Goal: Task Accomplishment & Management: Complete application form

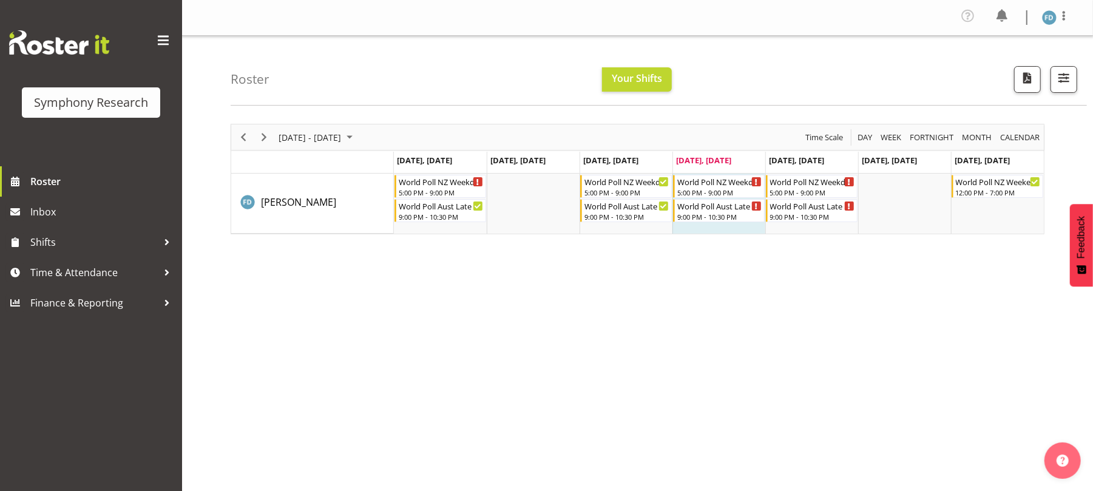
scroll to position [1, 0]
click at [265, 135] on span "Next" at bounding box center [264, 136] width 15 height 15
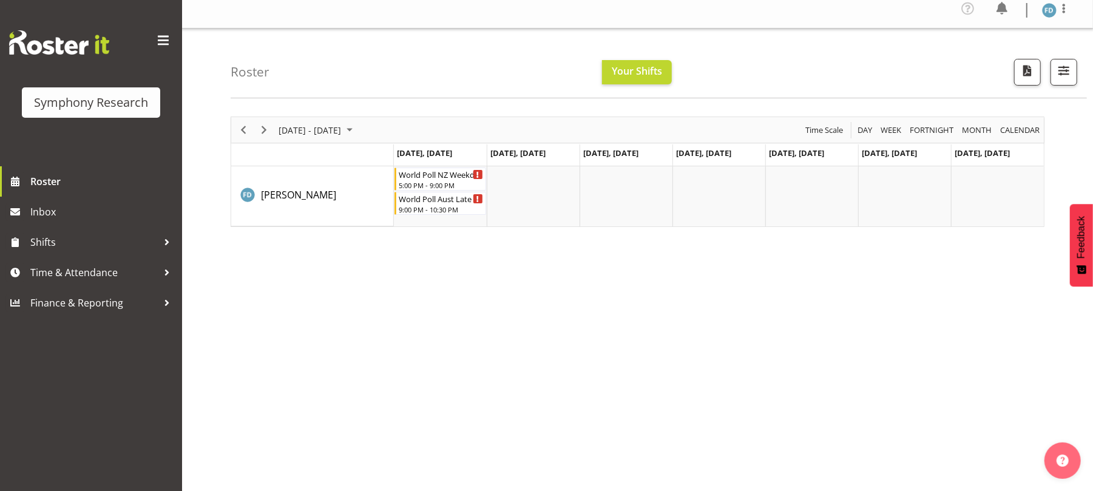
scroll to position [8, 0]
click at [80, 268] on span "Time & Attendance" at bounding box center [93, 272] width 127 height 18
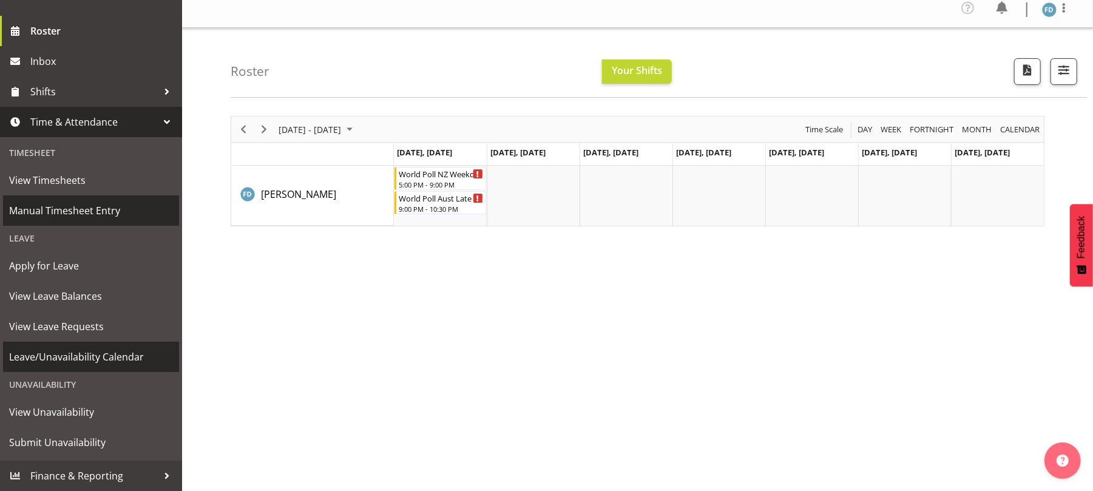
scroll to position [110, 0]
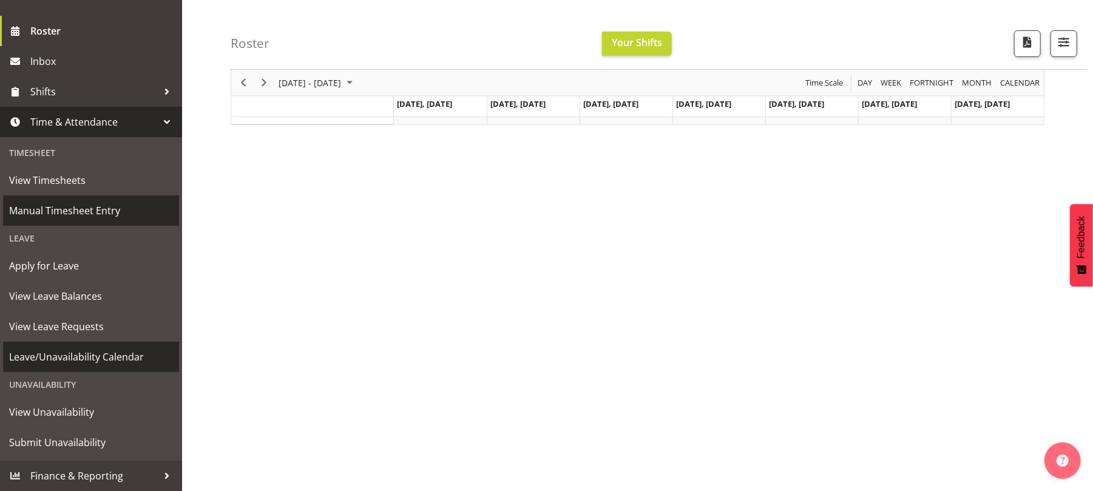
click at [115, 362] on span "Leave/Unavailability Calendar" at bounding box center [91, 357] width 164 height 18
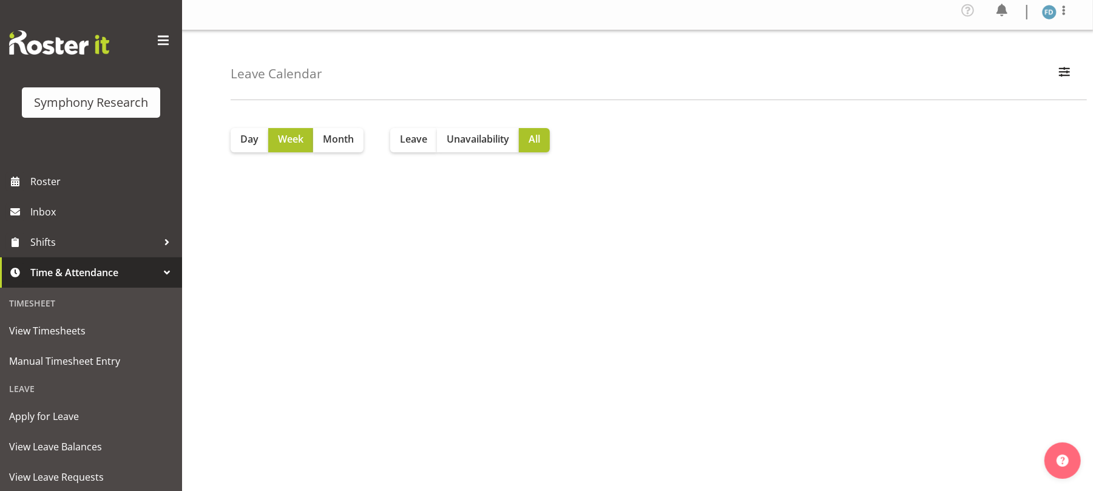
scroll to position [5, 0]
click at [350, 139] on span "Month" at bounding box center [338, 139] width 31 height 15
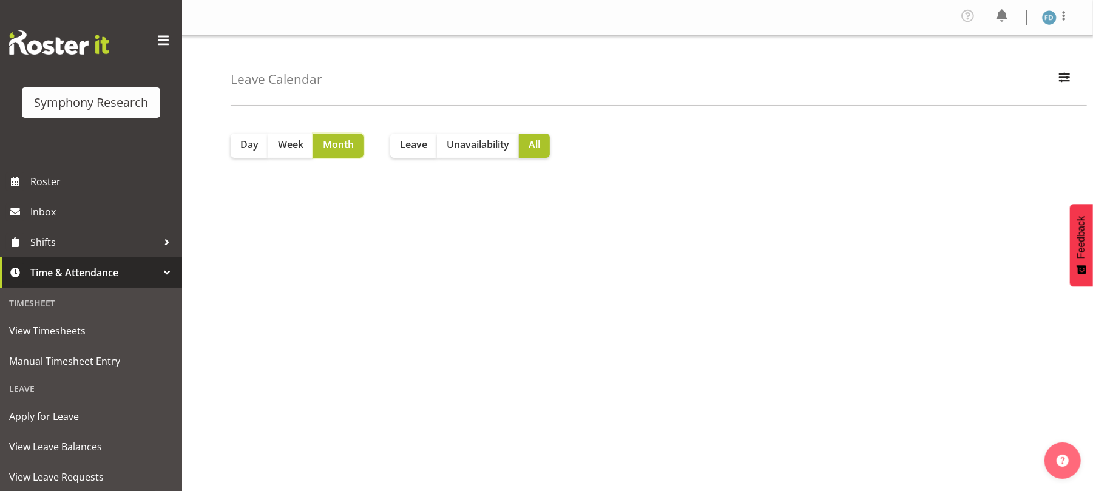
scroll to position [1, 0]
click at [237, 139] on button "Day" at bounding box center [250, 145] width 38 height 24
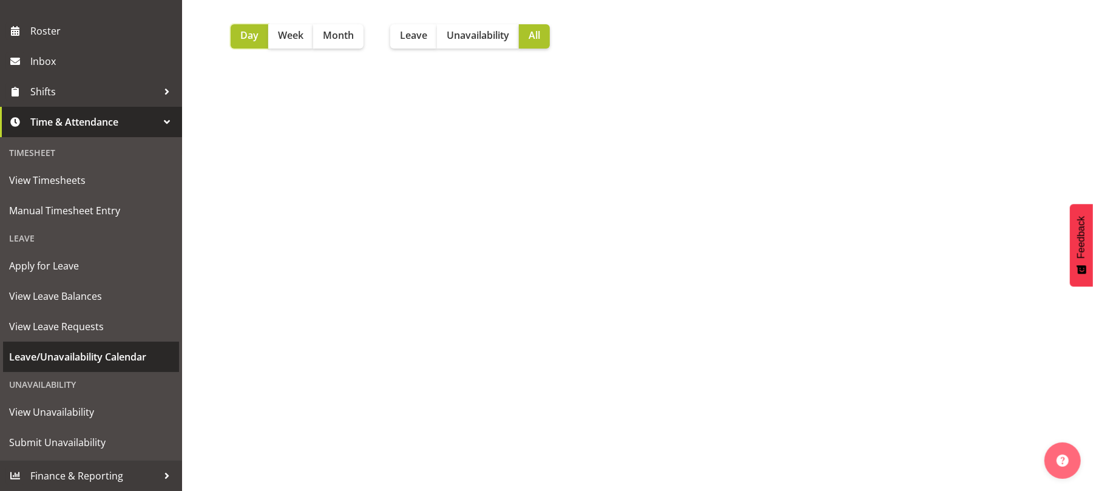
scroll to position [122, 0]
click at [110, 355] on span "Leave/Unavailability Calendar" at bounding box center [91, 357] width 164 height 18
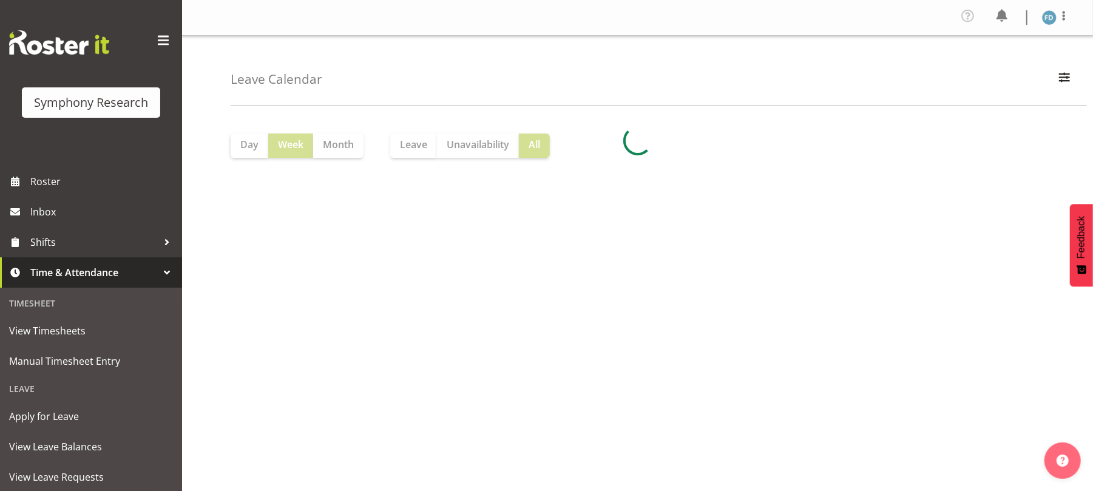
click at [415, 149] on div at bounding box center [638, 141] width 814 height 34
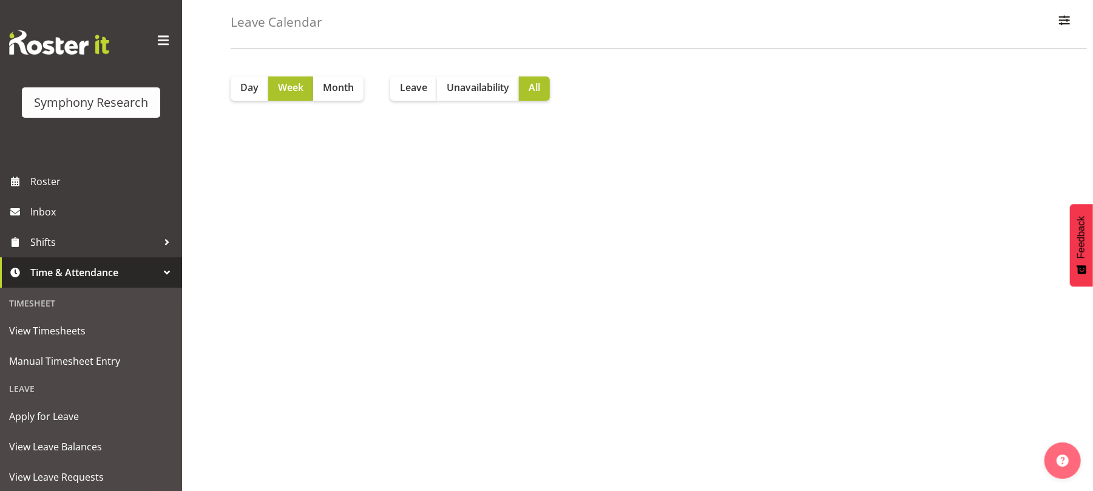
scroll to position [58, 0]
click at [408, 86] on span "Leave" at bounding box center [413, 86] width 27 height 15
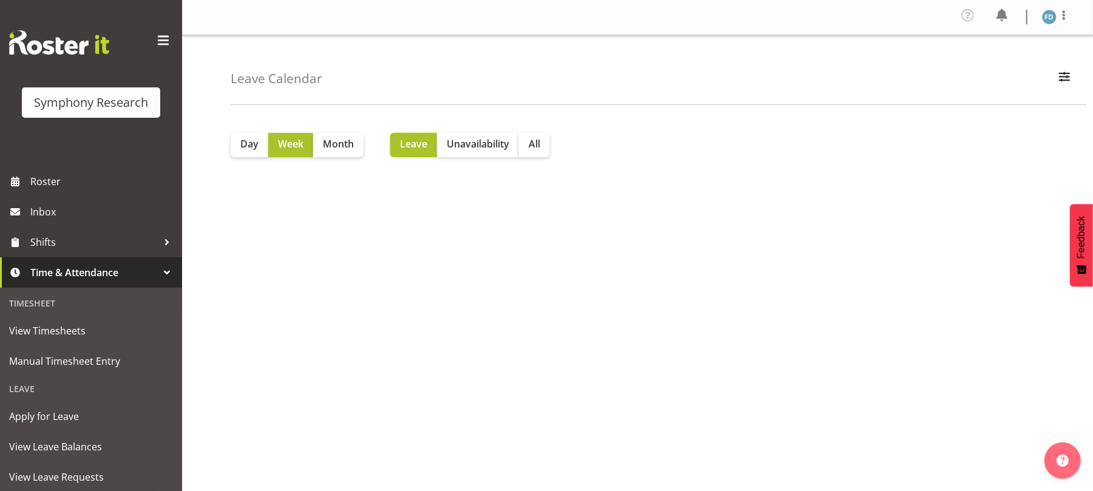
scroll to position [122, 0]
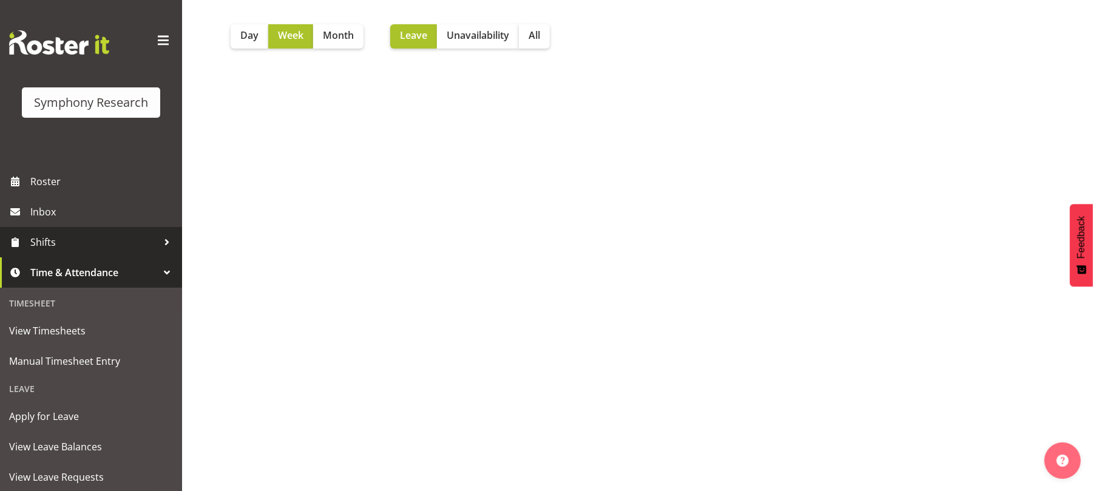
click at [40, 239] on span "Shifts" at bounding box center [93, 242] width 127 height 18
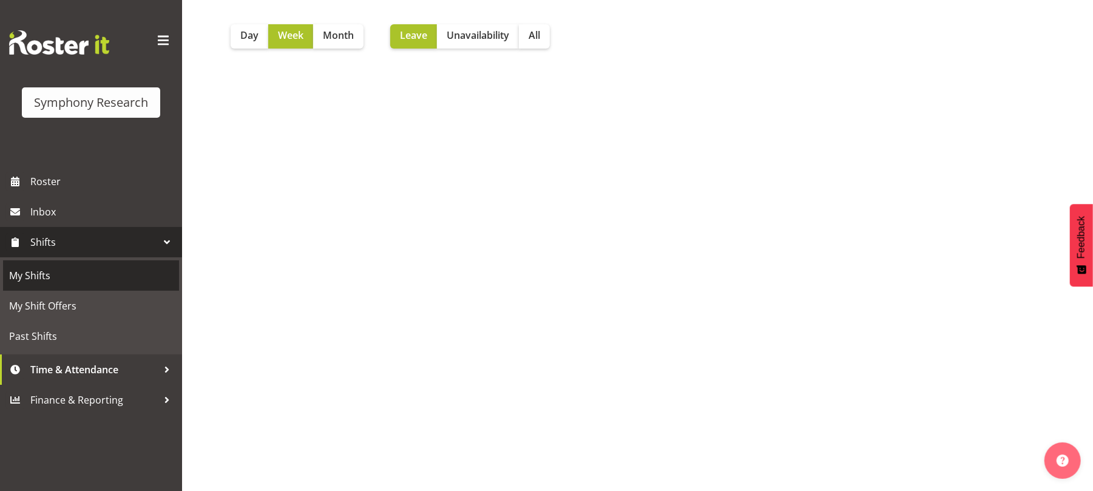
click at [49, 272] on span "My Shifts" at bounding box center [91, 275] width 164 height 18
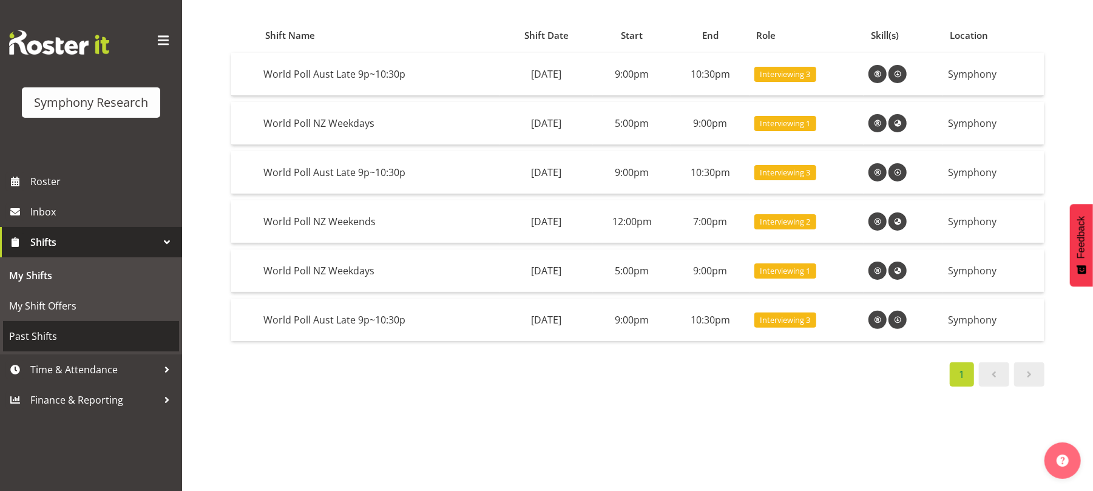
scroll to position [121, 0]
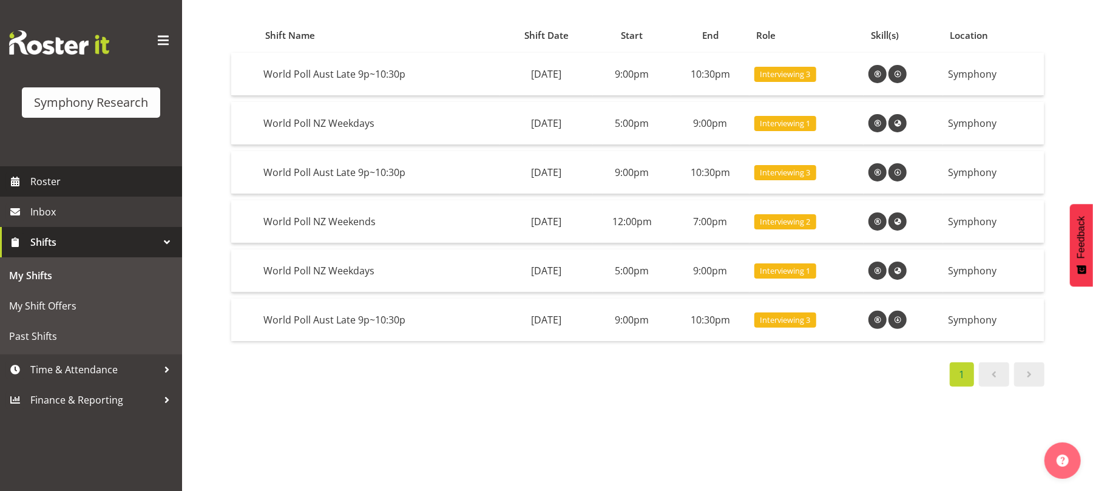
click at [59, 186] on span "Roster" at bounding box center [103, 181] width 146 height 18
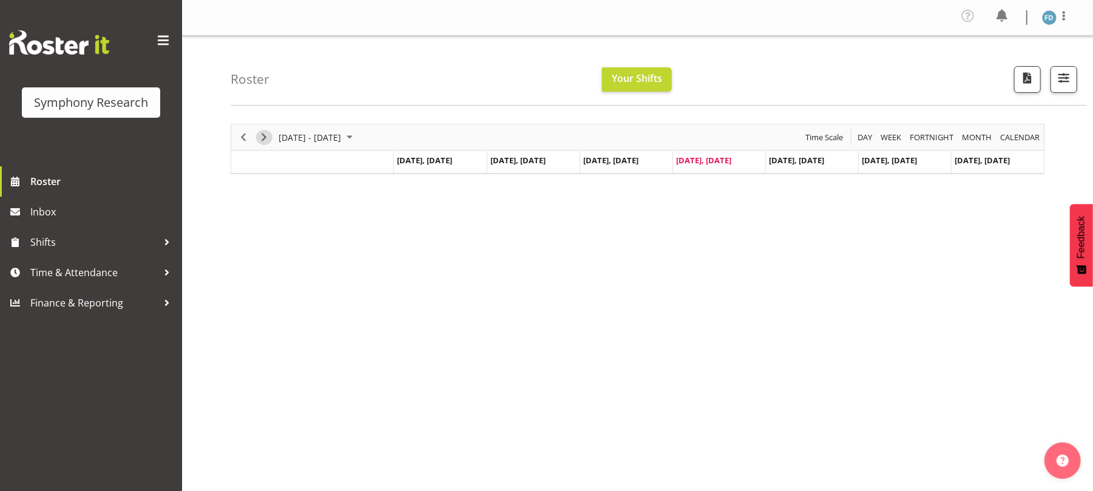
click at [260, 135] on span "Next" at bounding box center [264, 137] width 15 height 15
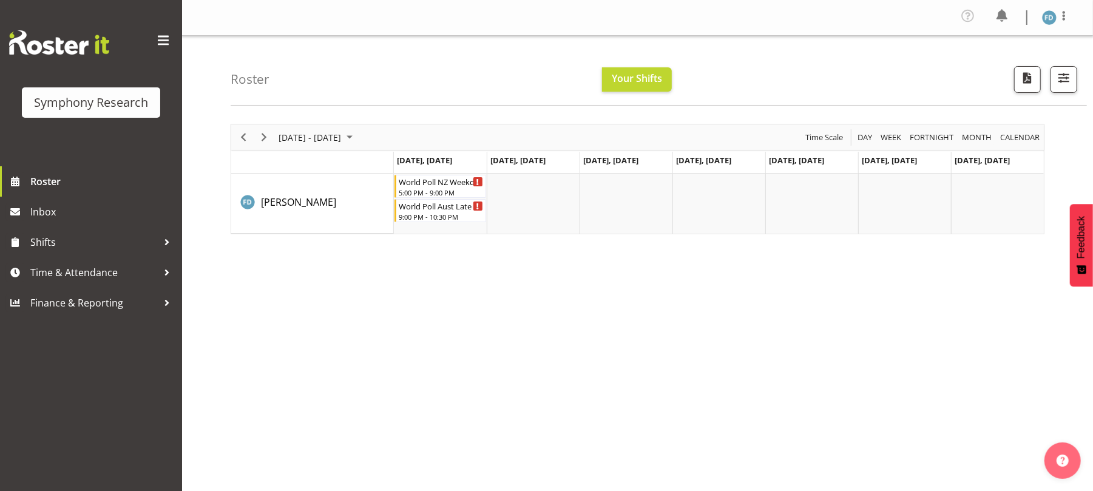
click at [241, 138] on div "September 08 - 14, 2025 Today Day Week Fortnight Month calendar Month Agenda Ti…" at bounding box center [638, 179] width 814 height 110
click at [239, 136] on span "Previous" at bounding box center [243, 137] width 15 height 15
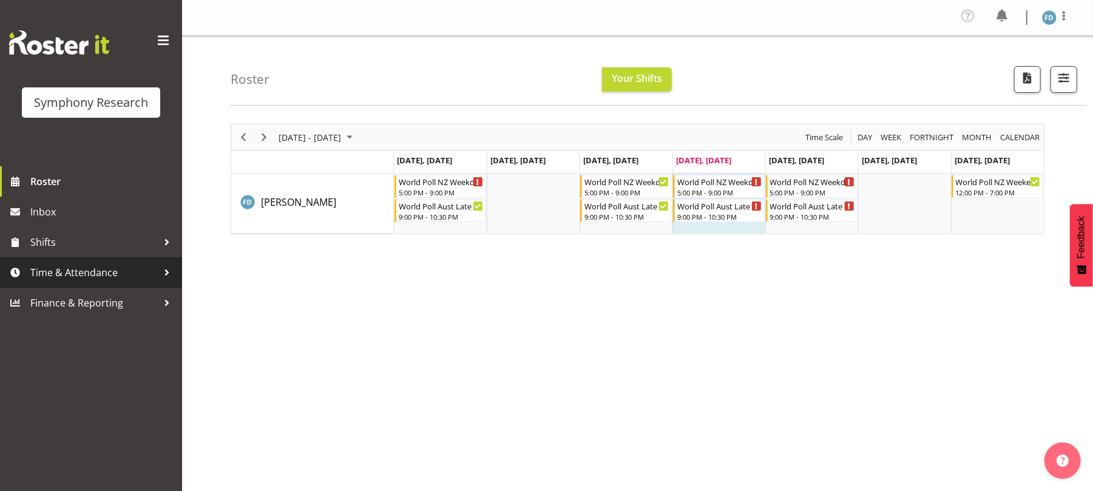
click at [95, 275] on span "Time & Attendance" at bounding box center [93, 272] width 127 height 18
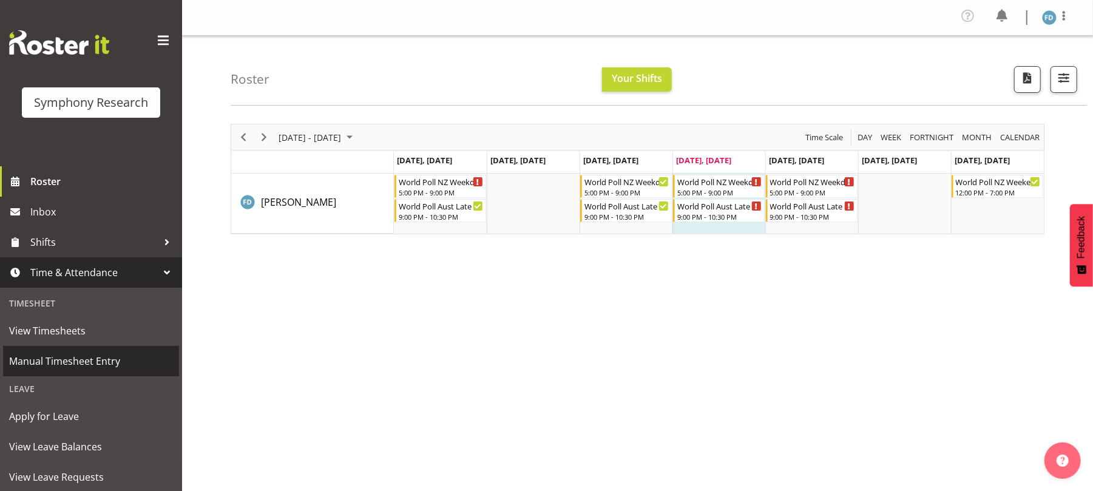
click at [90, 355] on span "Manual Timesheet Entry" at bounding box center [91, 361] width 164 height 18
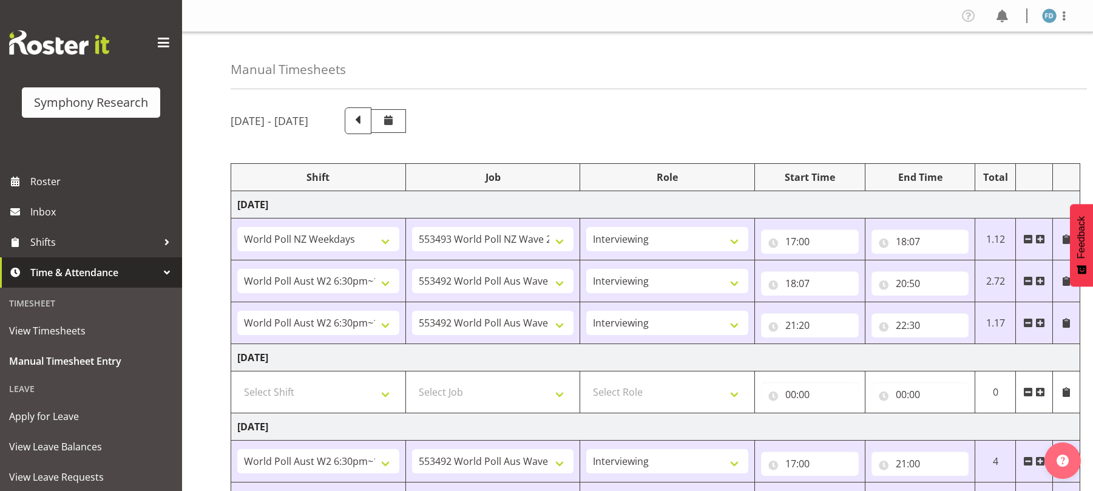
select select "41604"
select select "10527"
select select "47"
select select "56692"
select select "10499"
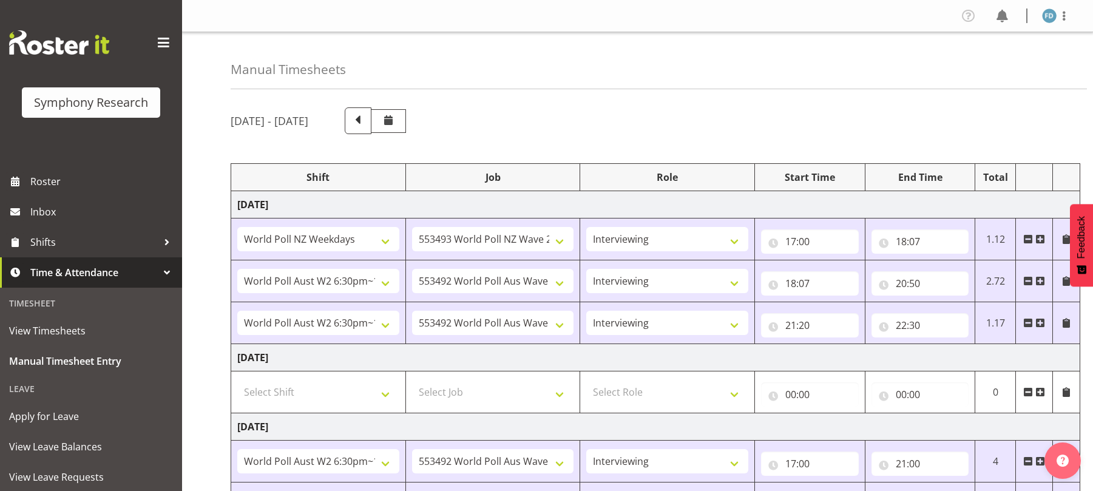
select select "47"
select select "56692"
select select "10499"
select select "47"
select select "56692"
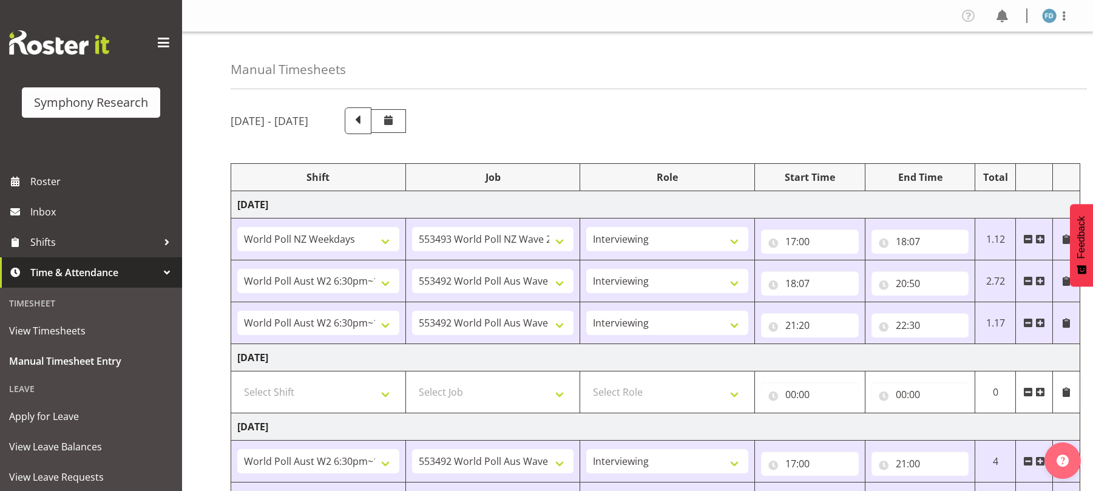
select select "10499"
select select "47"
select select "56692"
select select "10499"
select select "47"
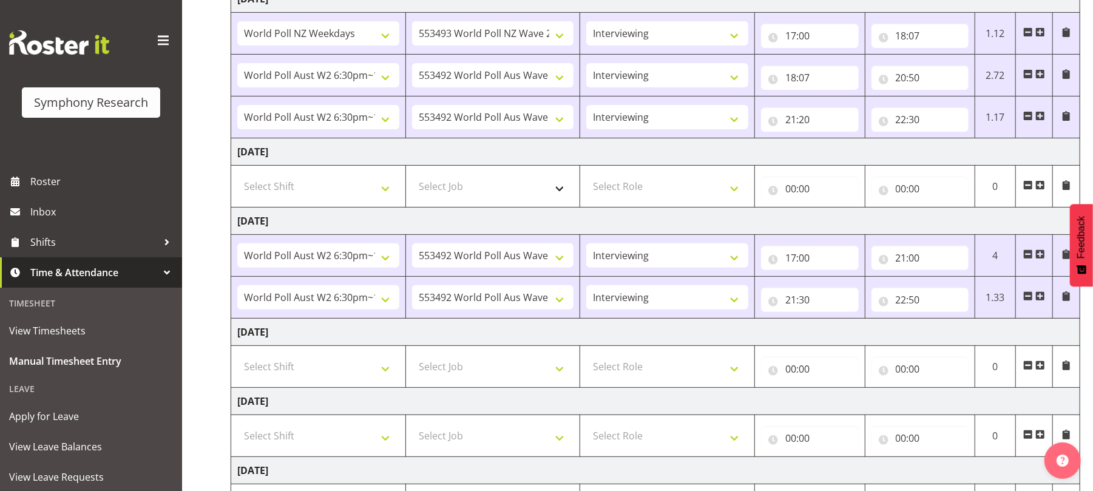
scroll to position [399, 0]
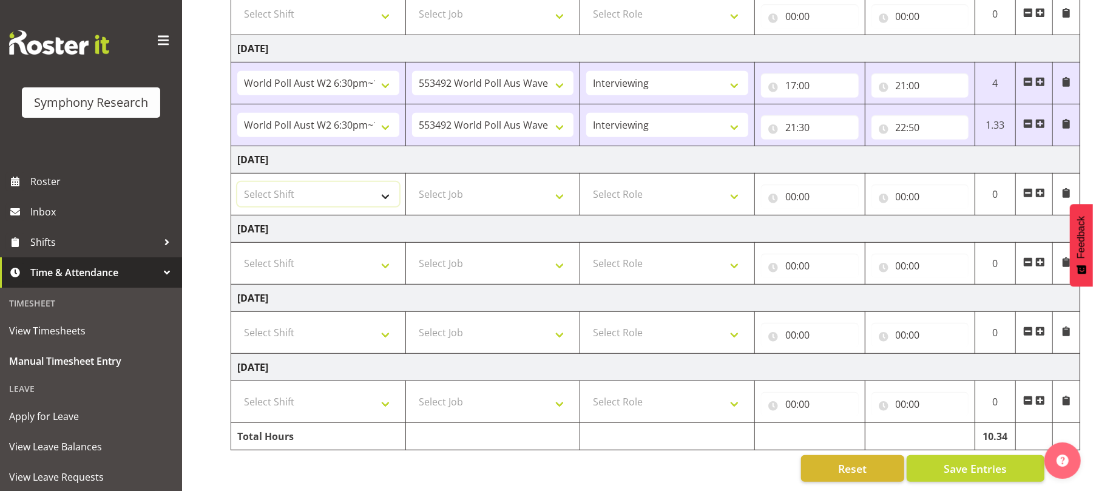
click at [386, 185] on select "Select Shift !!Weekend Residential (Roster IT Shift Label) *Business 9/10am ~ 4…" at bounding box center [318, 194] width 162 height 24
click at [389, 182] on select "Select Shift !!Weekend Residential (Roster IT Shift Label) *Business 9/10am ~ 4…" at bounding box center [318, 194] width 162 height 24
select select "81298"
click at [237, 182] on select "Select Shift !!Weekend Residential (Roster IT Shift Label) *Business 9/10am ~ 4…" at bounding box center [318, 194] width 162 height 24
click at [556, 182] on select "Select Job 550060 IF Admin 553492 World Poll Aus Wave 2 Main 2025 553493 World …" at bounding box center [493, 194] width 162 height 24
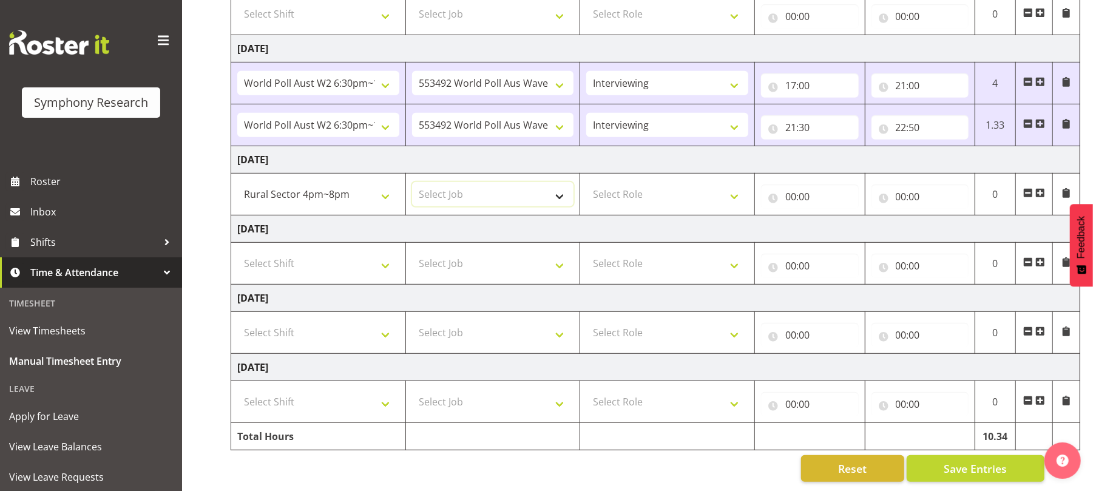
select select "10587"
click at [412, 182] on select "Select Job 550060 IF Admin 553492 World Poll Aus Wave 2 Main 2025 553493 World …" at bounding box center [493, 194] width 162 height 24
click at [726, 184] on select "Select Role Briefing Interviewing" at bounding box center [667, 194] width 162 height 24
select select "297"
click at [586, 182] on select "Select Role Briefing Interviewing" at bounding box center [667, 194] width 162 height 24
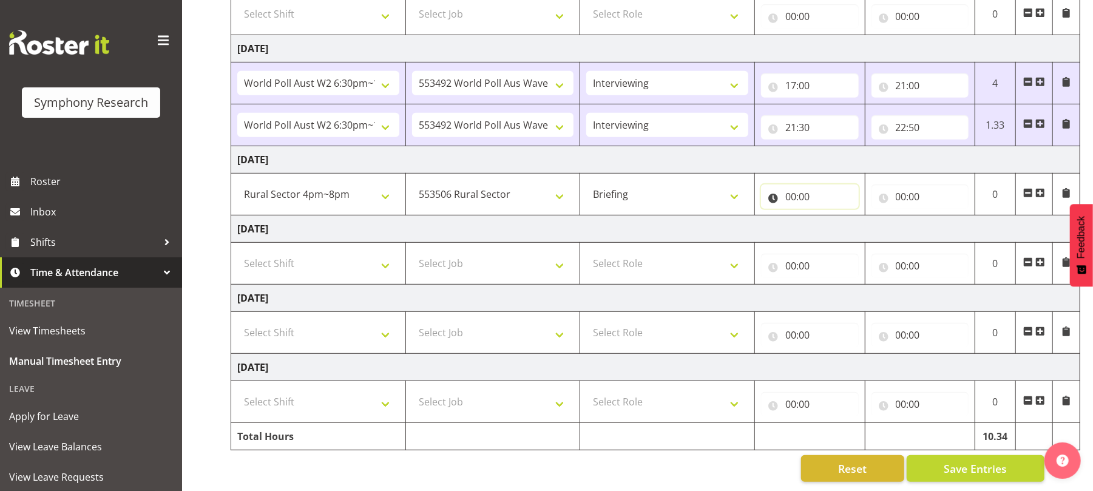
click at [789, 184] on input "00:00" at bounding box center [810, 196] width 98 height 24
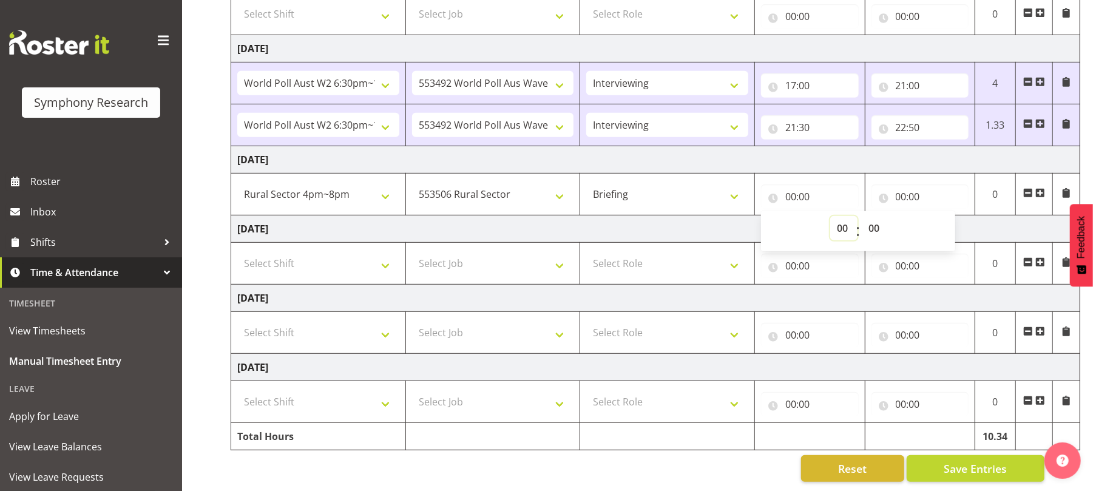
click at [845, 216] on select "00 01 02 03 04 05 06 07 08 09 10 11 12 13 14 15 16 17 18 19 20 21 22 23" at bounding box center [843, 228] width 27 height 24
select select "17"
click at [830, 216] on select "00 01 02 03 04 05 06 07 08 09 10 11 12 13 14 15 16 17 18 19 20 21 22 23" at bounding box center [843, 228] width 27 height 24
type input "17:00"
click at [901, 184] on input "00:00" at bounding box center [920, 196] width 98 height 24
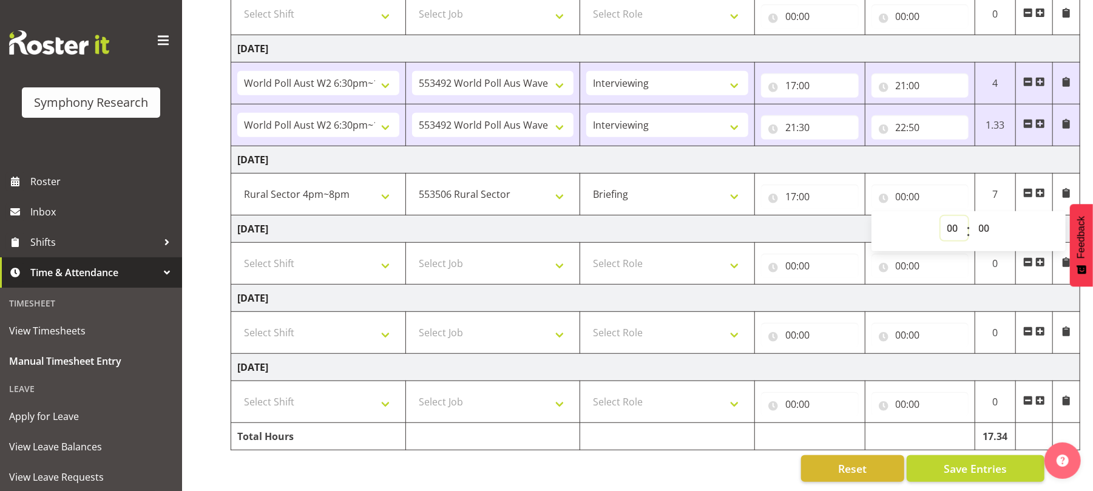
click at [950, 216] on select "00 01 02 03 04 05 06 07 08 09 10 11 12 13 14 15 16 17 18 19 20 21 22 23" at bounding box center [953, 228] width 27 height 24
select select "18"
click at [940, 216] on select "00 01 02 03 04 05 06 07 08 09 10 11 12 13 14 15 16 17 18 19 20 21 22 23" at bounding box center [953, 228] width 27 height 24
type input "18:00"
click at [979, 460] on span "Save Entries" at bounding box center [974, 468] width 63 height 16
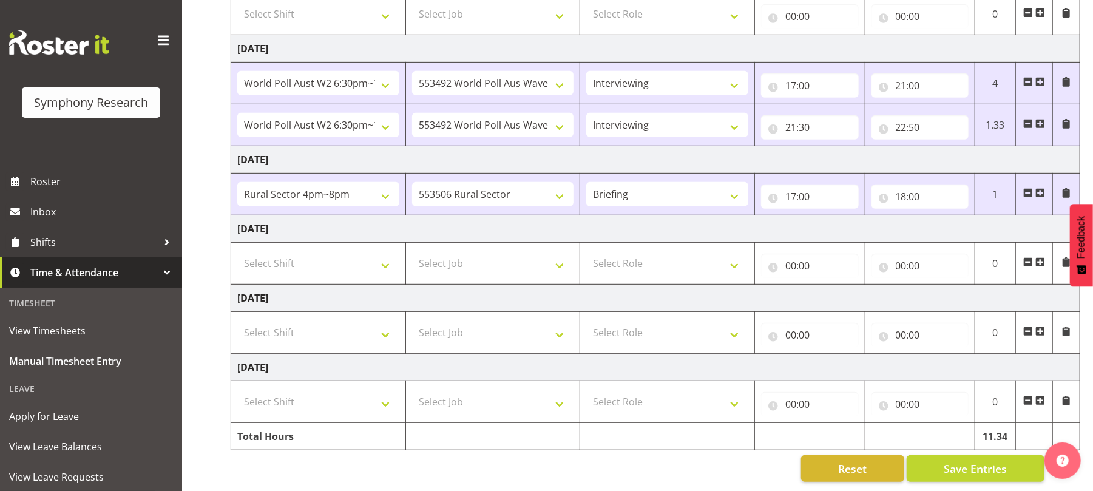
click at [1040, 188] on span at bounding box center [1040, 193] width 10 height 10
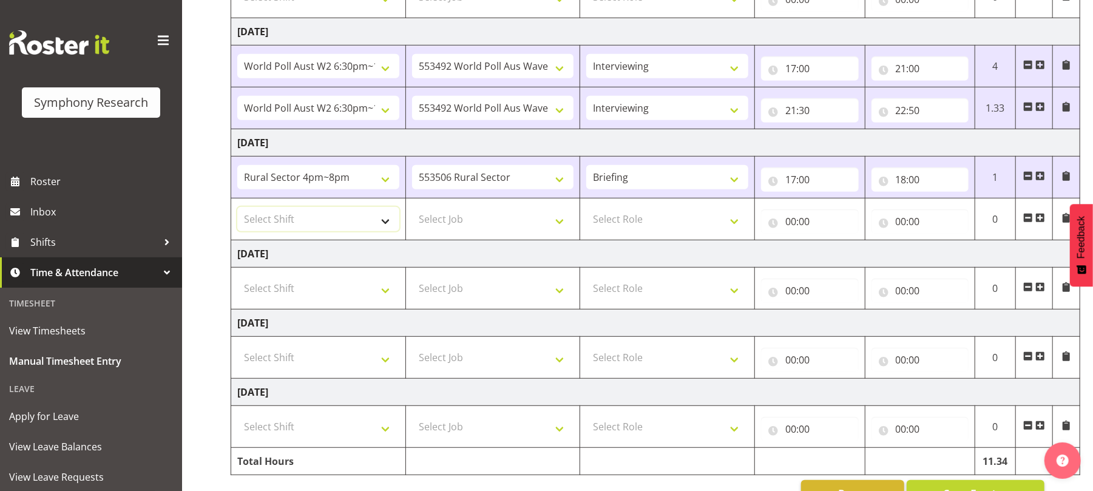
click at [385, 223] on select "Select Shift !!Weekend Residential (Roster IT Shift Label) *Business 9/10am ~ 4…" at bounding box center [318, 219] width 162 height 24
select select "81298"
click at [237, 211] on select "Select Shift !!Weekend Residential (Roster IT Shift Label) *Business 9/10am ~ 4…" at bounding box center [318, 219] width 162 height 24
click at [557, 224] on select "Select Job 550060 IF Admin 553492 World Poll Aus Wave 2 Main 2025 553493 World …" at bounding box center [493, 219] width 162 height 24
select select "10587"
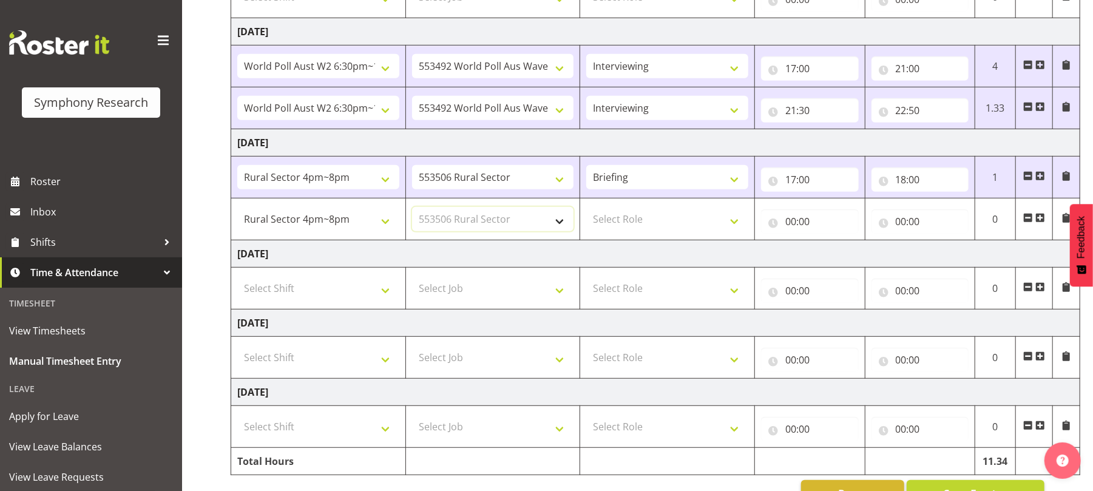
click at [412, 211] on select "Select Job 550060 IF Admin 553492 World Poll Aus Wave 2 Main 2025 553493 World …" at bounding box center [493, 219] width 162 height 24
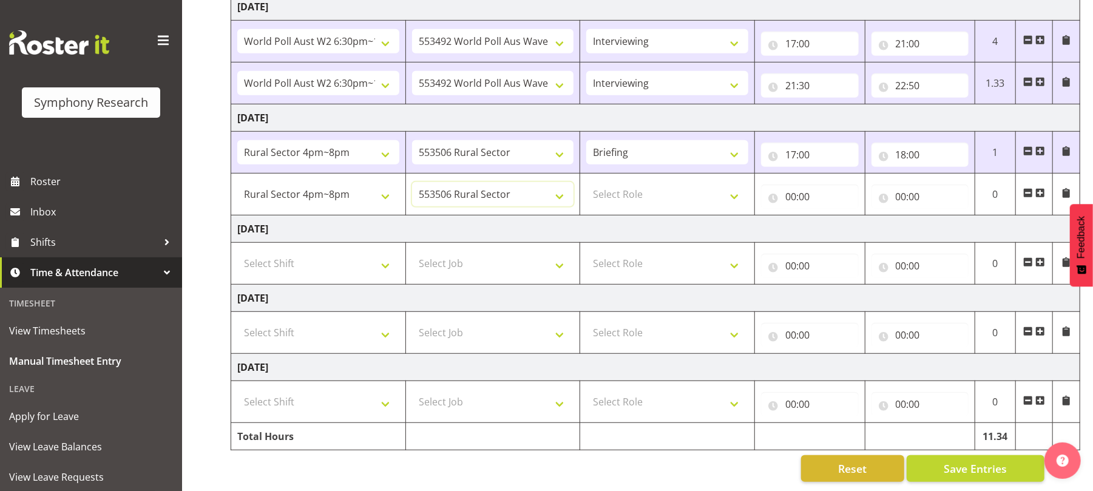
scroll to position [428, 0]
click at [729, 195] on select "Select Role Briefing Interviewing" at bounding box center [667, 194] width 162 height 24
select select "47"
click at [586, 182] on select "Select Role Briefing Interviewing" at bounding box center [667, 194] width 162 height 24
click at [787, 194] on input "00:00" at bounding box center [810, 196] width 98 height 24
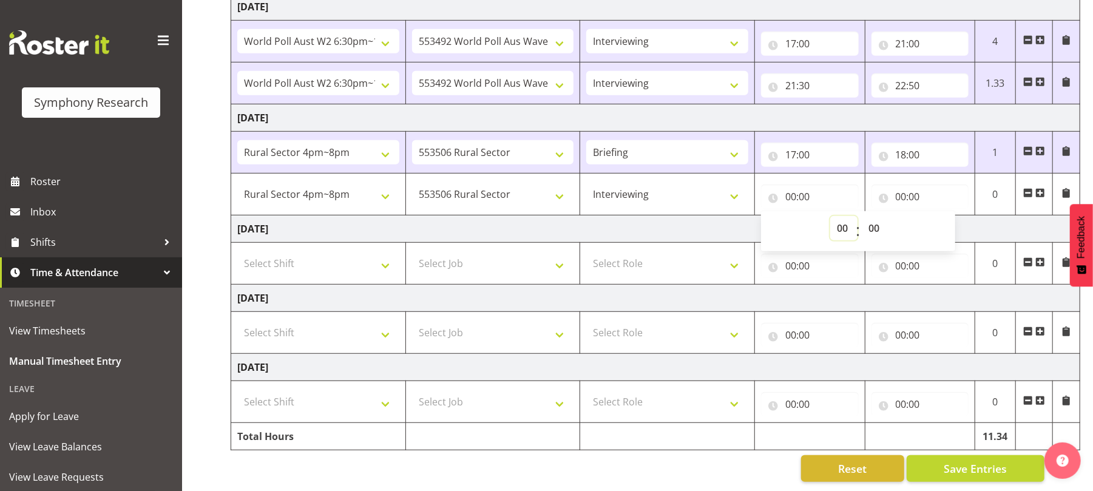
click at [847, 235] on select "00 01 02 03 04 05 06 07 08 09 10 11 12 13 14 15 16 17 18 19 20 21 22 23" at bounding box center [843, 228] width 27 height 24
select select "18"
click at [830, 216] on select "00 01 02 03 04 05 06 07 08 09 10 11 12 13 14 15 16 17 18 19 20 21 22 23" at bounding box center [843, 228] width 27 height 24
type input "18:00"
click at [897, 200] on input "00:00" at bounding box center [920, 196] width 98 height 24
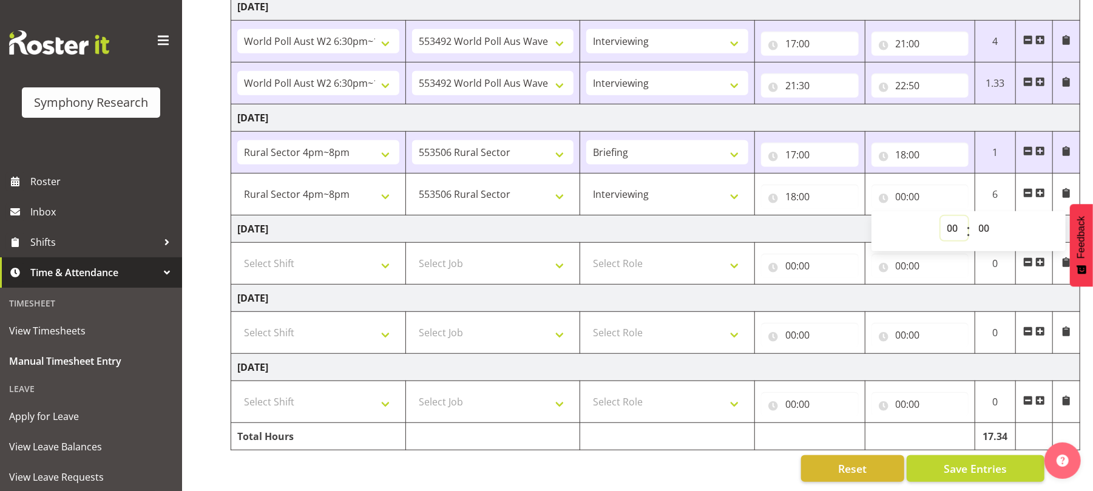
click at [954, 231] on select "00 01 02 03 04 05 06 07 08 09 10 11 12 13 14 15 16 17 18 19 20 21 22 23" at bounding box center [953, 228] width 27 height 24
select select "20"
click at [940, 216] on select "00 01 02 03 04 05 06 07 08 09 10 11 12 13 14 15 16 17 18 19 20 21 22 23" at bounding box center [953, 228] width 27 height 24
type input "20:00"
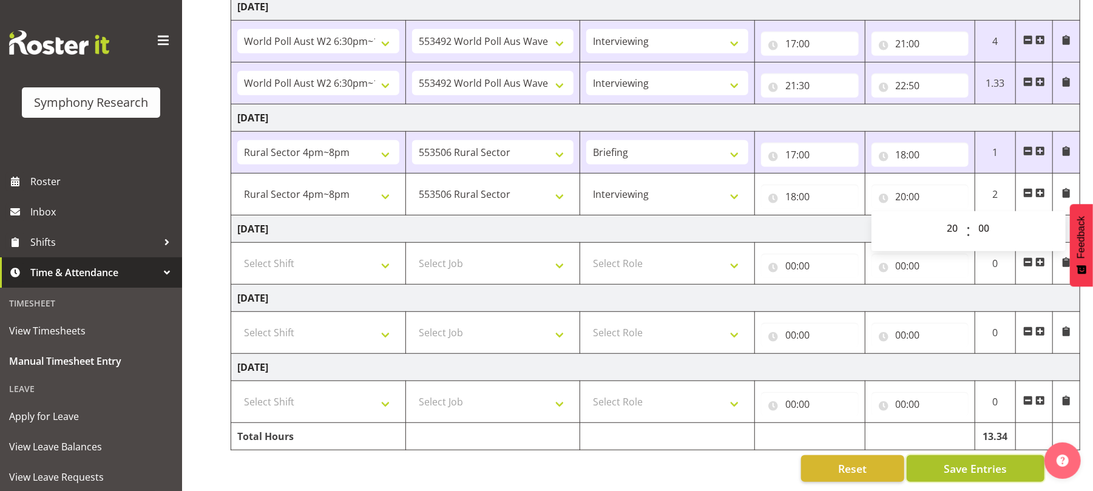
click at [968, 465] on button "Save Entries" at bounding box center [975, 468] width 138 height 27
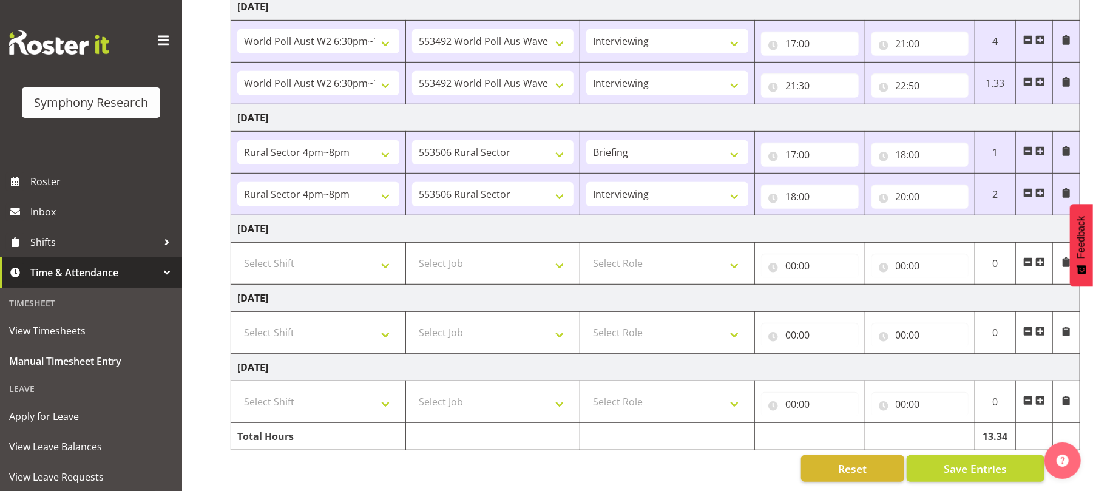
click at [1040, 188] on span at bounding box center [1040, 193] width 10 height 10
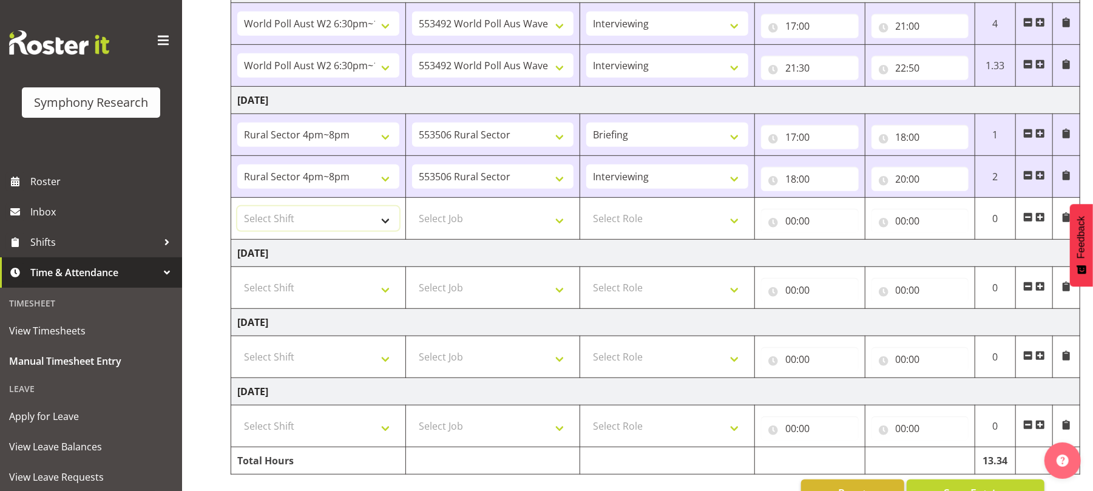
click at [381, 229] on select "Select Shift !!Weekend Residential (Roster IT Shift Label) *Business 9/10am ~ 4…" at bounding box center [318, 218] width 162 height 24
select select "56692"
click at [237, 211] on select "Select Shift !!Weekend Residential (Roster IT Shift Label) *Business 9/10am ~ 4…" at bounding box center [318, 218] width 162 height 24
click at [559, 227] on select "Select Job 550060 IF Admin 553492 World Poll Aus Wave 2 Main 2025 553493 World …" at bounding box center [493, 218] width 162 height 24
select select "10499"
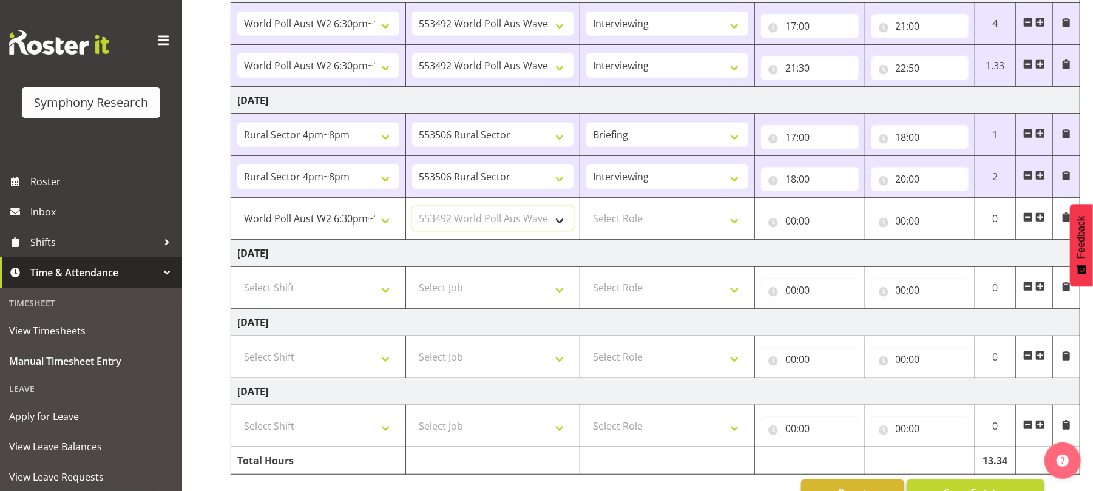
click at [412, 211] on select "Select Job 550060 IF Admin 553492 World Poll Aus Wave 2 Main 2025 553493 World …" at bounding box center [493, 218] width 162 height 24
click at [735, 227] on select "Select Role Briefing Interviewing" at bounding box center [667, 218] width 162 height 24
select select "47"
click at [586, 211] on select "Select Role Briefing Interviewing" at bounding box center [667, 218] width 162 height 24
click at [790, 226] on input "00:00" at bounding box center [810, 221] width 98 height 24
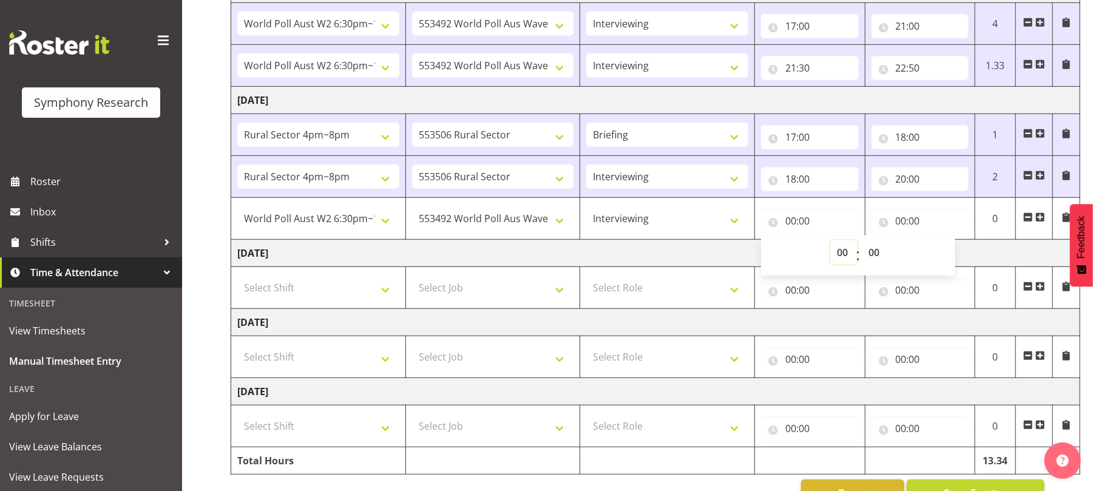
click at [845, 256] on select "00 01 02 03 04 05 06 07 08 09 10 11 12 13 14 15 16 17 18 19 20 21 22 23" at bounding box center [843, 252] width 27 height 24
select select "20"
click at [830, 244] on select "00 01 02 03 04 05 06 07 08 09 10 11 12 13 14 15 16 17 18 19 20 21 22 23" at bounding box center [843, 252] width 27 height 24
type input "20:00"
click at [893, 226] on input "00:00" at bounding box center [920, 221] width 98 height 24
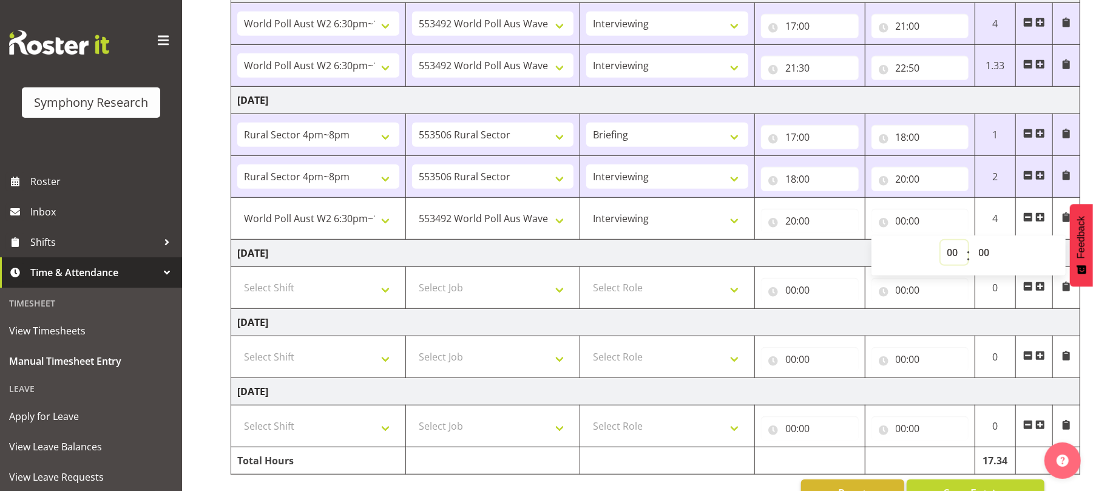
drag, startPoint x: 951, startPoint y: 254, endPoint x: 952, endPoint y: 217, distance: 37.0
click at [952, 217] on div "00:00 00 01 02 03 04 05 06 07 08 09 10 11 12 13 14 15 16 17 18 19 20 21 22 23 :…" at bounding box center [920, 221] width 98 height 24
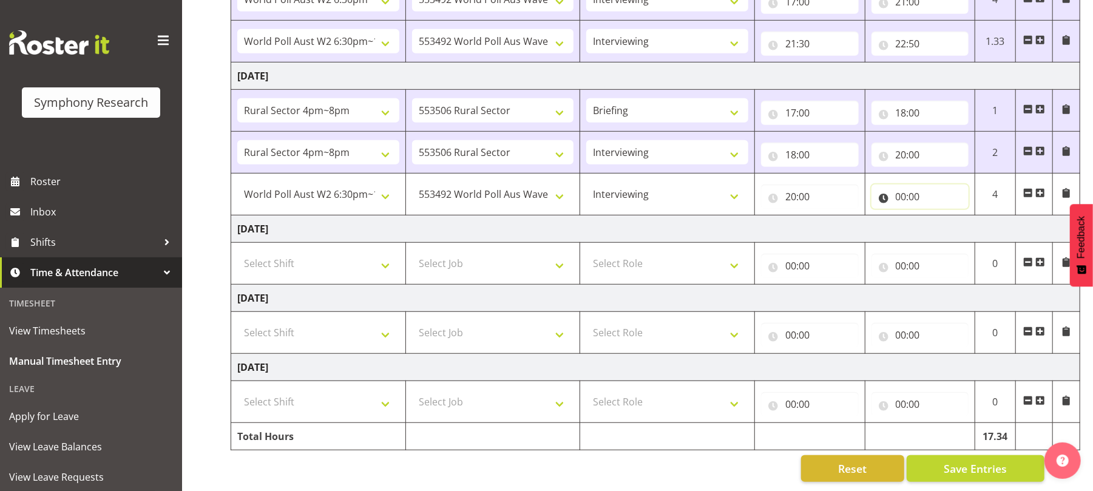
click at [901, 184] on input "00:00" at bounding box center [920, 196] width 98 height 24
click at [955, 217] on select "00 01 02 03 04 05 06 07 08 09 10 11 12 13 14 15 16 17 18 19 20 21 22 23" at bounding box center [953, 228] width 27 height 24
select select "21"
click at [940, 216] on select "00 01 02 03 04 05 06 07 08 09 10 11 12 13 14 15 16 17 18 19 20 21 22 23" at bounding box center [953, 228] width 27 height 24
type input "21:00"
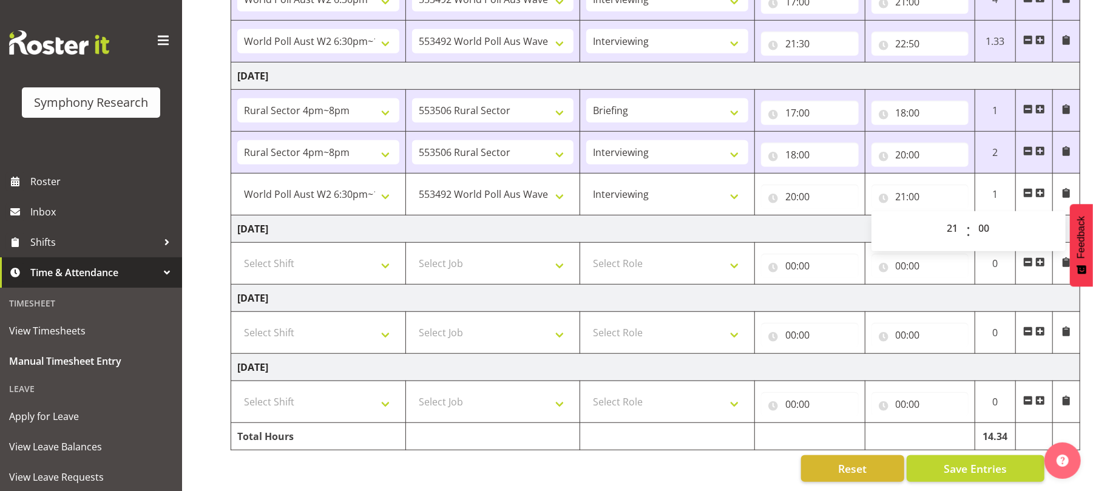
click at [1039, 188] on span at bounding box center [1040, 193] width 10 height 10
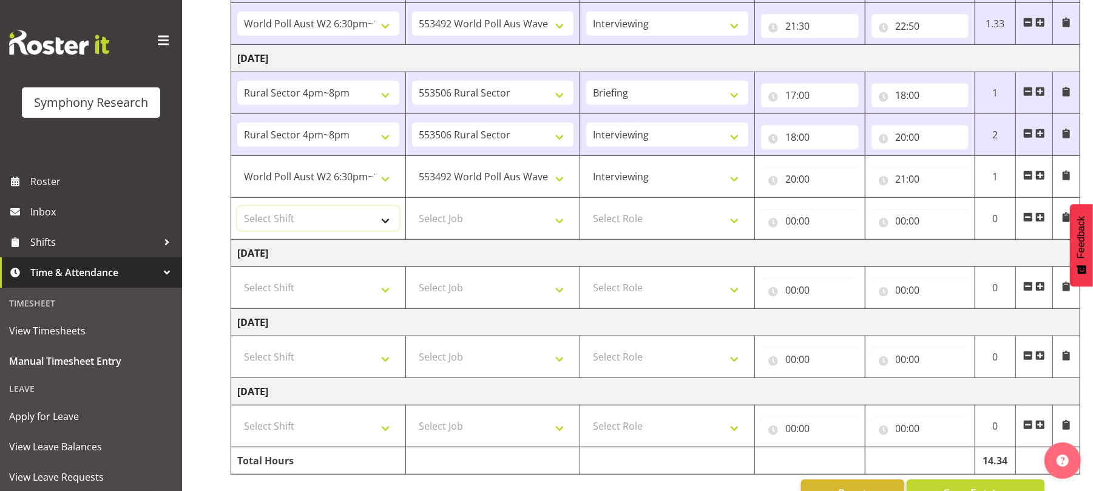
click at [386, 227] on select "Select Shift !!Weekend Residential (Roster IT Shift Label) *Business 9/10am ~ 4…" at bounding box center [318, 218] width 162 height 24
select select "56692"
click at [237, 211] on select "Select Shift !!Weekend Residential (Roster IT Shift Label) *Business 9/10am ~ 4…" at bounding box center [318, 218] width 162 height 24
click at [561, 227] on select "Select Job 550060 IF Admin 553492 World Poll Aus Wave 2 Main 2025 553493 World …" at bounding box center [493, 218] width 162 height 24
select select "10499"
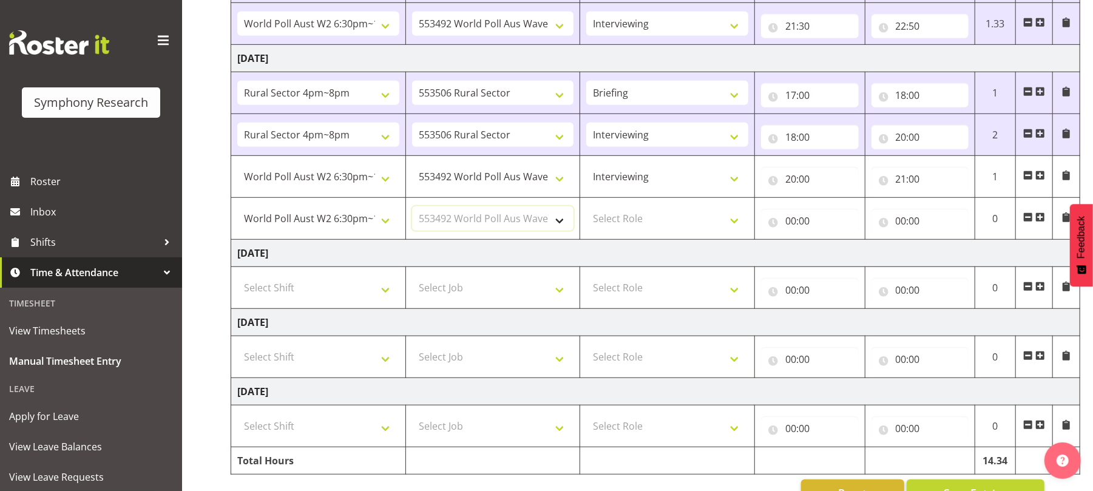
click at [412, 211] on select "Select Job 550060 IF Admin 553492 World Poll Aus Wave 2 Main 2025 553493 World …" at bounding box center [493, 218] width 162 height 24
click at [732, 224] on select "Select Role Briefing Interviewing" at bounding box center [667, 218] width 162 height 24
select select "47"
click at [586, 211] on select "Select Role Briefing Interviewing" at bounding box center [667, 218] width 162 height 24
click at [789, 224] on input "00:00" at bounding box center [810, 221] width 98 height 24
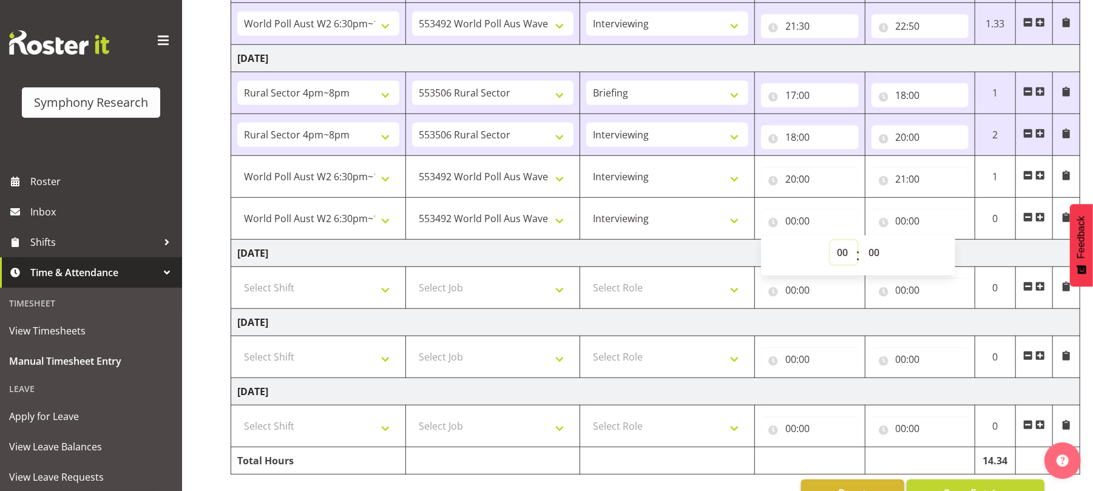
click at [843, 254] on select "00 01 02 03 04 05 06 07 08 09 10 11 12 13 14 15 16 17 18 19 20 21 22 23" at bounding box center [843, 252] width 27 height 24
select select "21"
click at [830, 244] on select "00 01 02 03 04 05 06 07 08 09 10 11 12 13 14 15 16 17 18 19 20 21 22 23" at bounding box center [843, 252] width 27 height 24
type input "21:00"
click at [878, 255] on select "00 01 02 03 04 05 06 07 08 09 10 11 12 13 14 15 16 17 18 19 20 21 22 23 24 25 2…" at bounding box center [874, 252] width 27 height 24
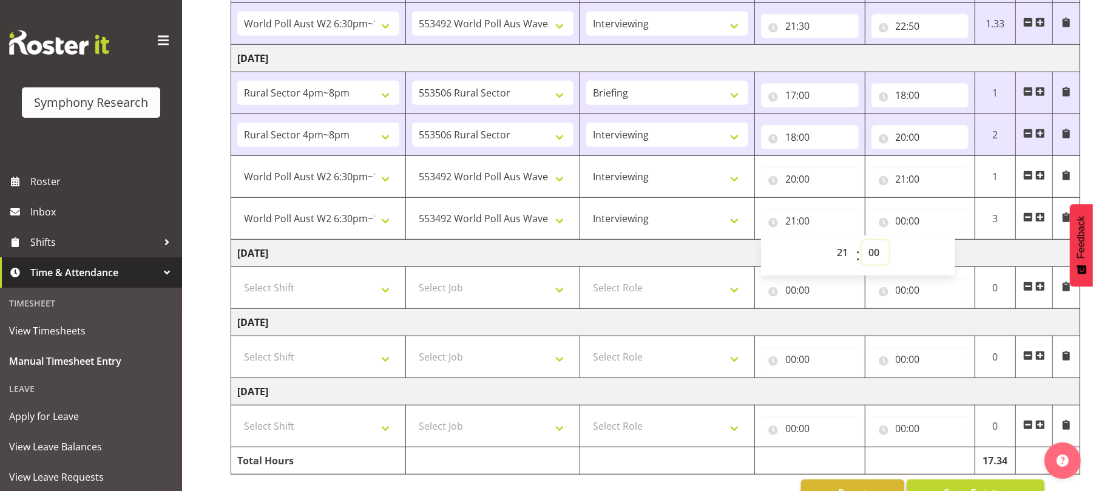
select select "30"
click at [861, 244] on select "00 01 02 03 04 05 06 07 08 09 10 11 12 13 14 15 16 17 18 19 20 21 22 23 24 25 2…" at bounding box center [874, 252] width 27 height 24
type input "21:30"
click at [903, 224] on input "00:00" at bounding box center [920, 221] width 98 height 24
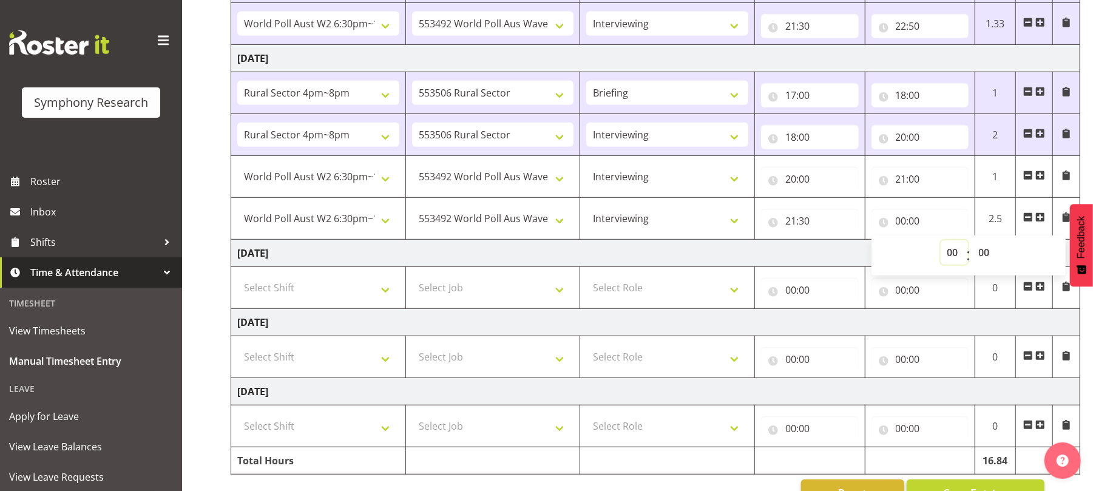
click at [954, 255] on select "00 01 02 03 04 05 06 07 08 09 10 11 12 13 14 15 16 17 18 19 20 21 22 23" at bounding box center [953, 252] width 27 height 24
select select "22"
click at [940, 244] on select "00 01 02 03 04 05 06 07 08 09 10 11 12 13 14 15 16 17 18 19 20 21 22 23" at bounding box center [953, 252] width 27 height 24
type input "22:00"
click at [983, 257] on select "00 01 02 03 04 05 06 07 08 09 10 11 12 13 14 15 16 17 18 19 20 21 22 23 24 25 2…" at bounding box center [985, 252] width 27 height 24
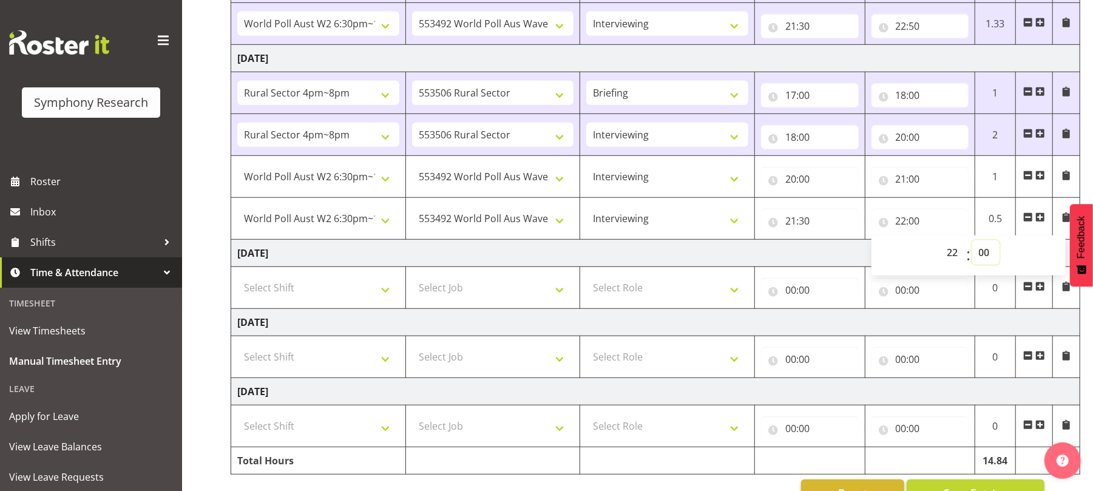
select select "30"
click at [972, 244] on select "00 01 02 03 04 05 06 07 08 09 10 11 12 13 14 15 16 17 18 19 20 21 22 23 24 25 2…" at bounding box center [985, 252] width 27 height 24
type input "22:30"
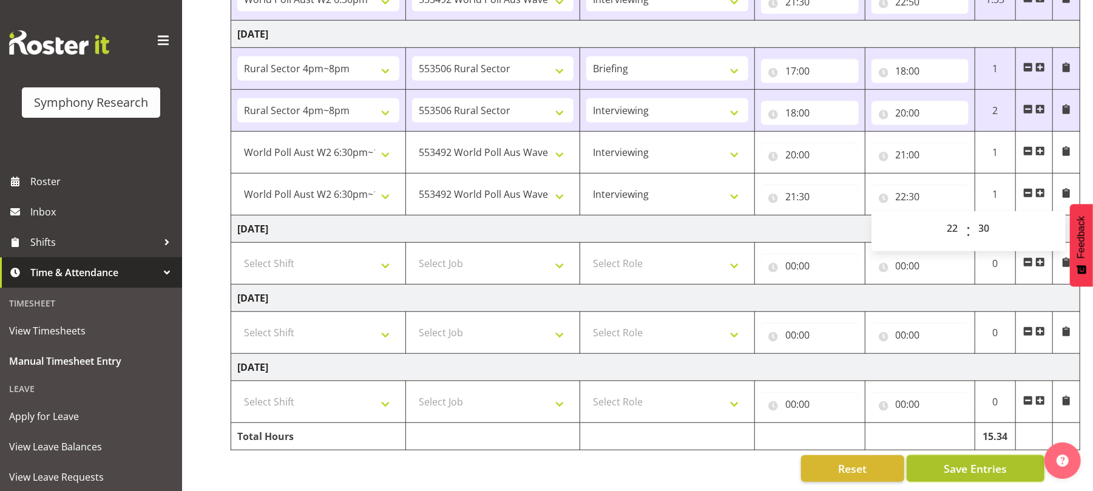
click at [982, 460] on span "Save Entries" at bounding box center [974, 468] width 63 height 16
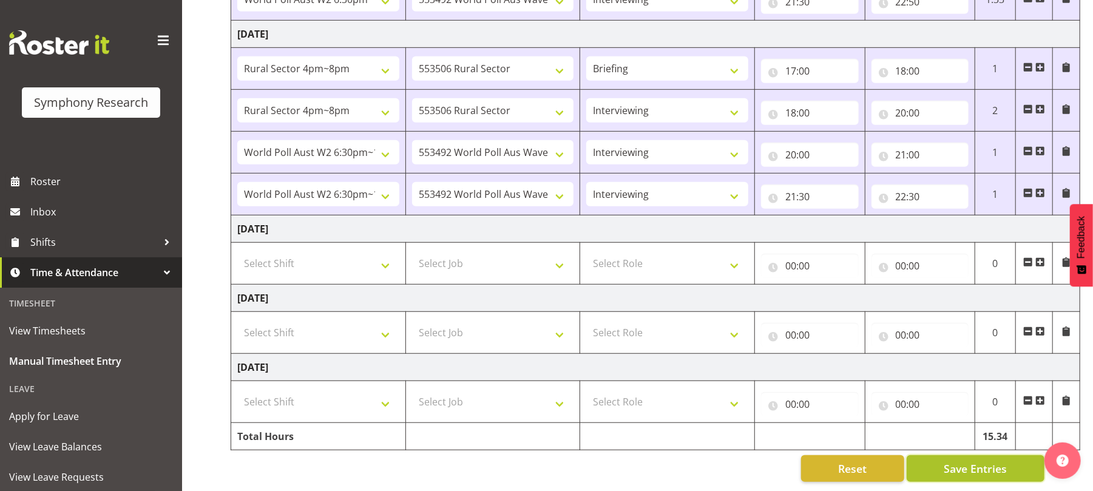
click at [962, 460] on span "Save Entries" at bounding box center [974, 468] width 63 height 16
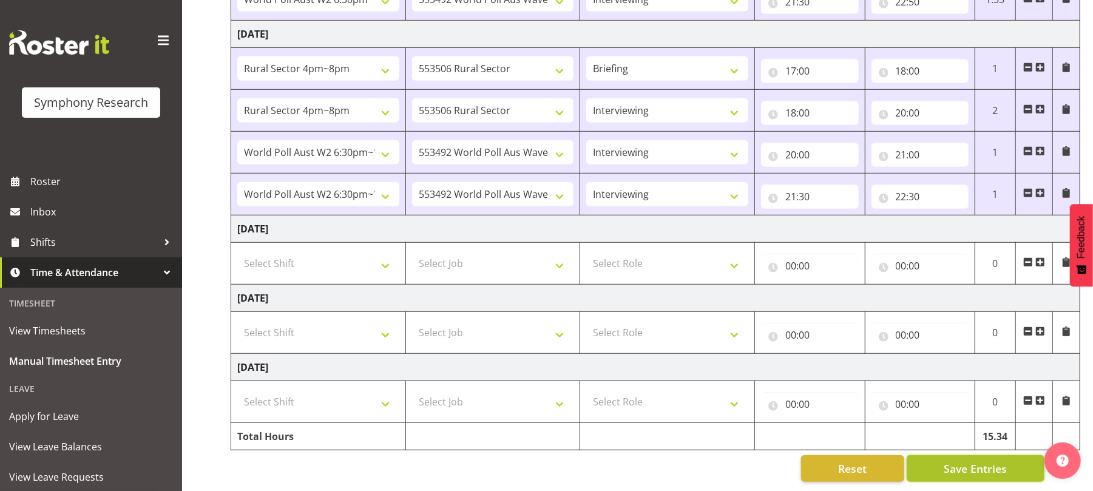
click at [962, 460] on span "Save Entries" at bounding box center [974, 468] width 63 height 16
click at [969, 460] on span "Save Entries" at bounding box center [974, 468] width 63 height 16
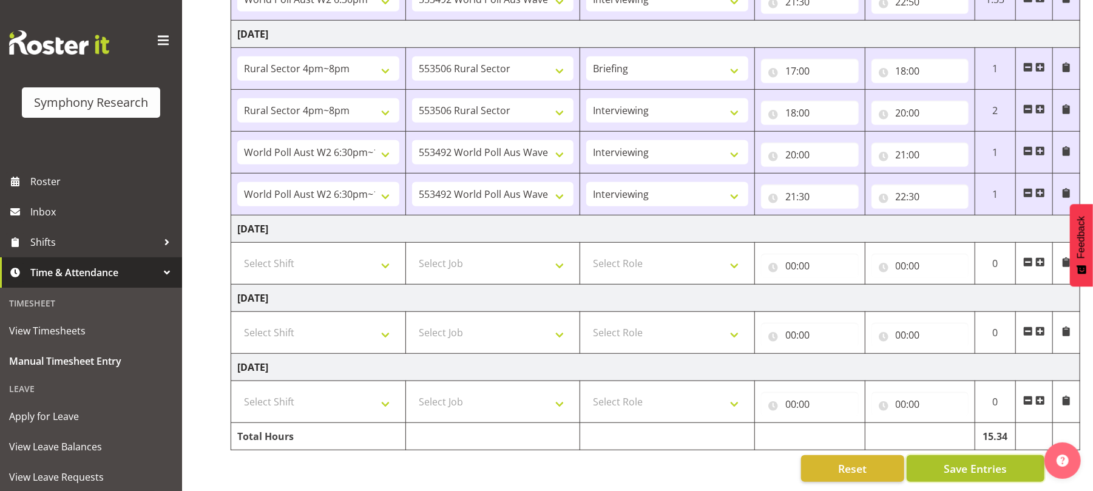
click at [969, 460] on span "Save Entries" at bounding box center [974, 468] width 63 height 16
click at [986, 460] on span "Save Entries" at bounding box center [974, 468] width 63 height 16
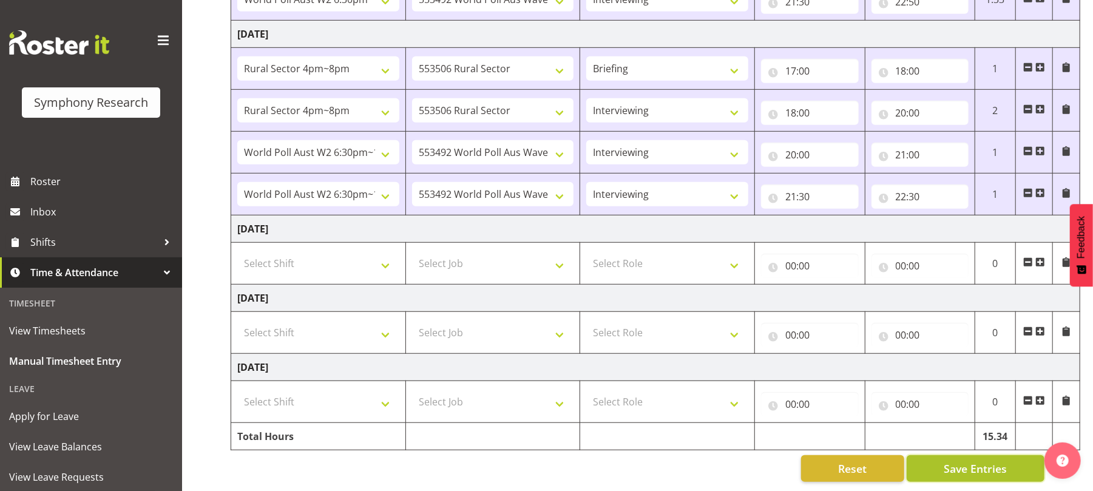
click at [986, 460] on span "Save Entries" at bounding box center [974, 468] width 63 height 16
click at [952, 460] on span "Save Entries" at bounding box center [974, 468] width 63 height 16
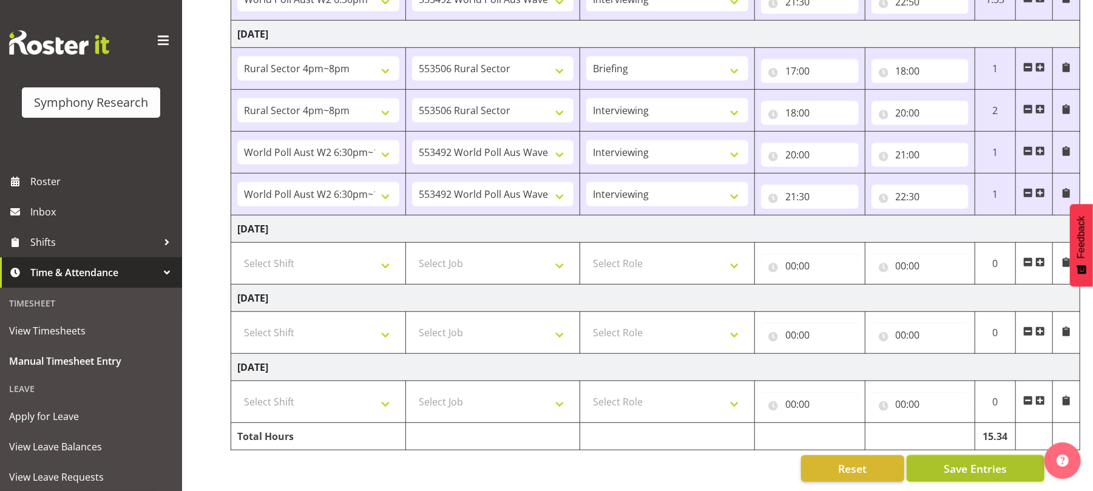
click at [952, 460] on span "Save Entries" at bounding box center [974, 468] width 63 height 16
click at [969, 460] on span "Save Entries" at bounding box center [974, 468] width 63 height 16
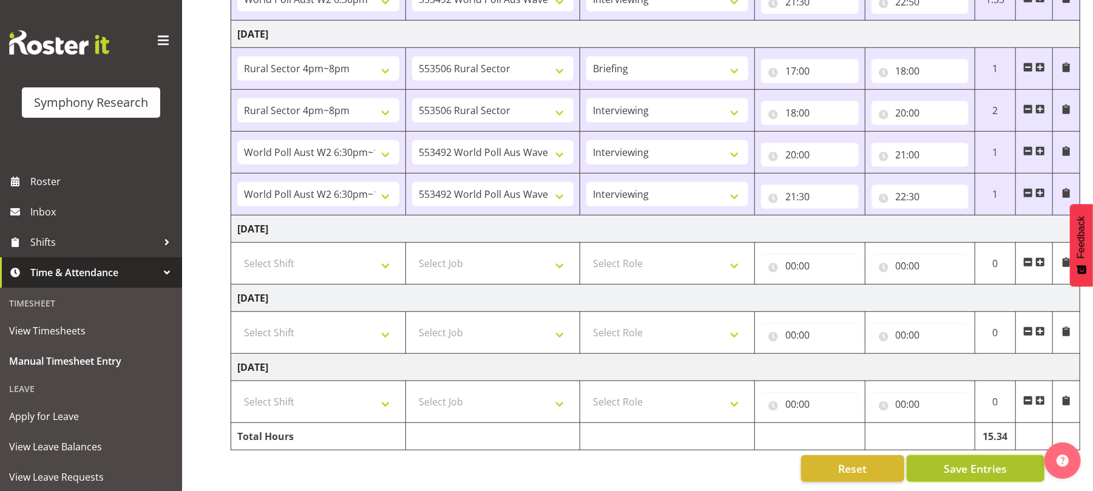
click at [969, 460] on span "Save Entries" at bounding box center [974, 468] width 63 height 16
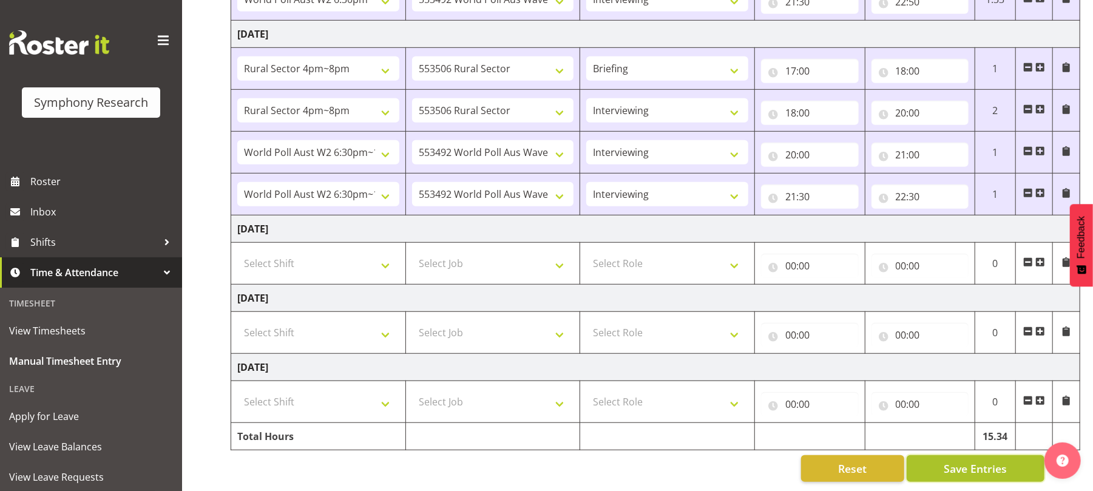
click at [971, 460] on span "Save Entries" at bounding box center [974, 468] width 63 height 16
click at [974, 460] on span "Save Entries" at bounding box center [974, 468] width 63 height 16
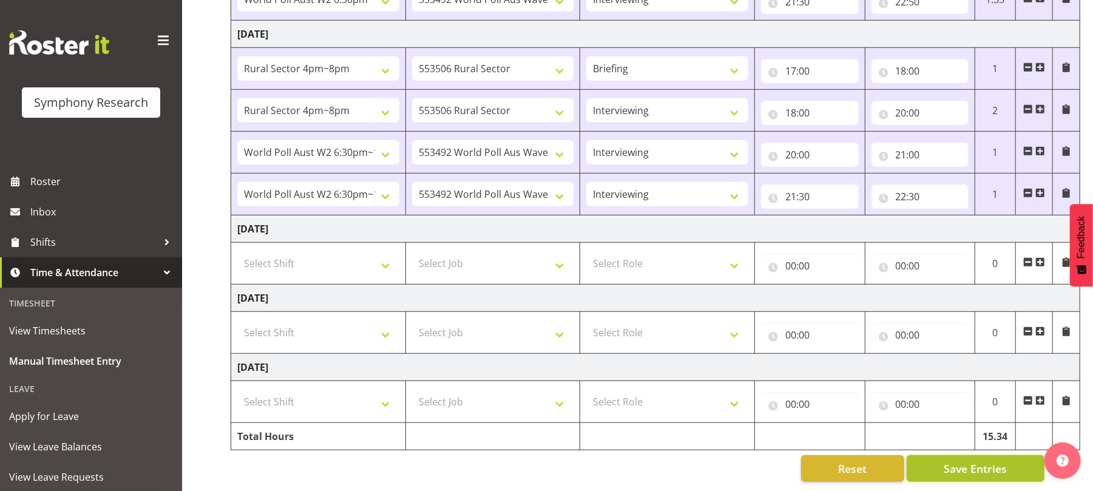
click at [974, 460] on span "Save Entries" at bounding box center [974, 468] width 63 height 16
click at [971, 460] on span "Save Entries" at bounding box center [974, 468] width 63 height 16
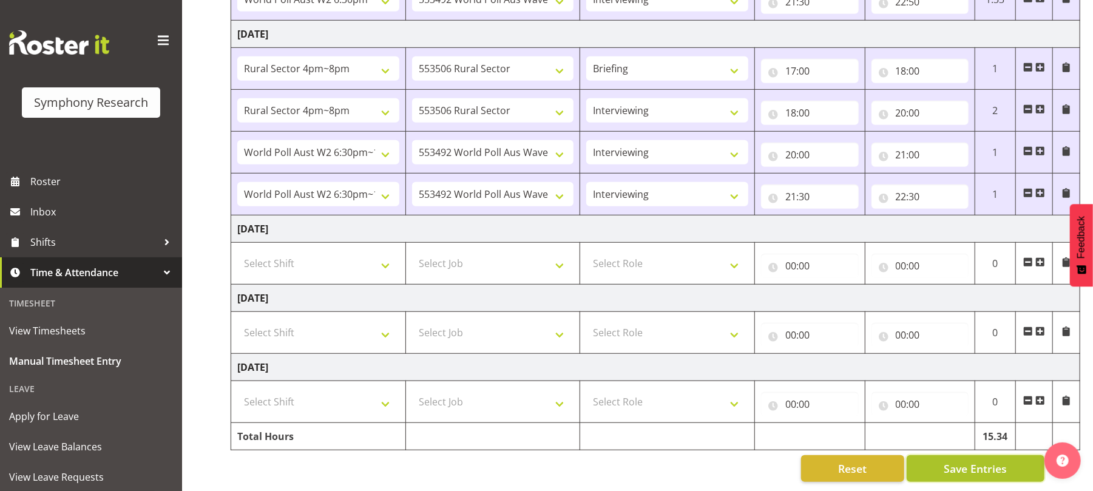
click at [971, 460] on span "Save Entries" at bounding box center [974, 468] width 63 height 16
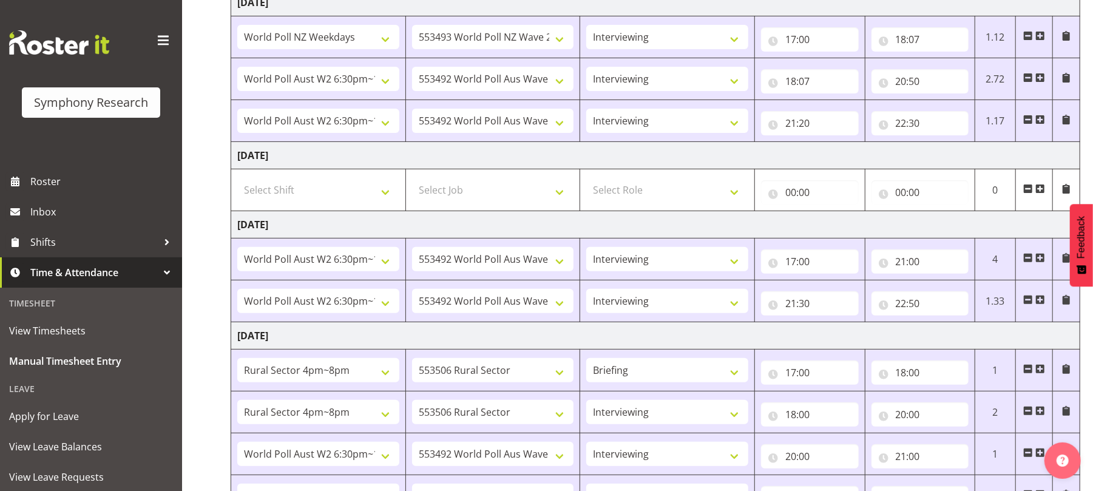
scroll to position [0, 0]
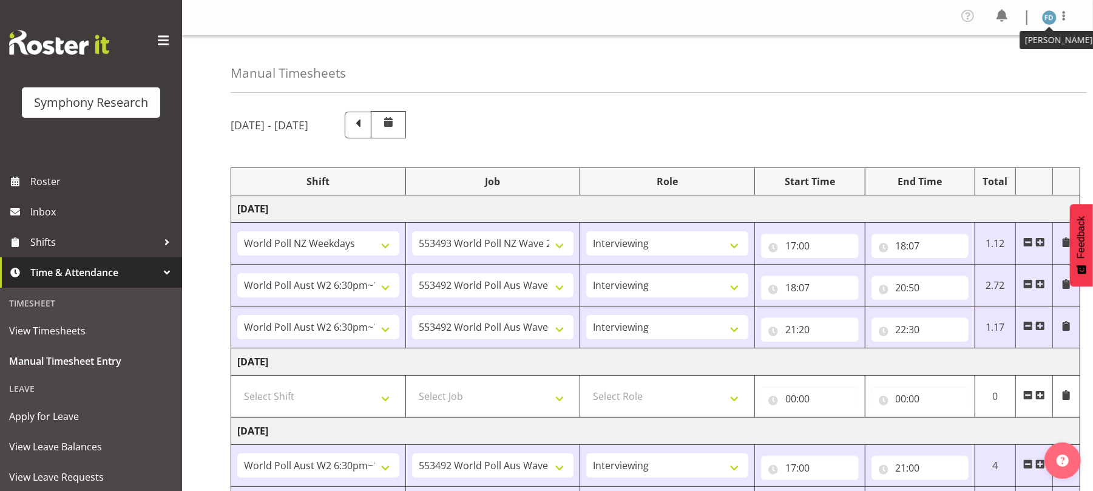
click at [1048, 19] on img at bounding box center [1049, 17] width 15 height 15
click at [1008, 62] on link "Log Out" at bounding box center [1012, 67] width 116 height 22
